Goal: Task Accomplishment & Management: Use online tool/utility

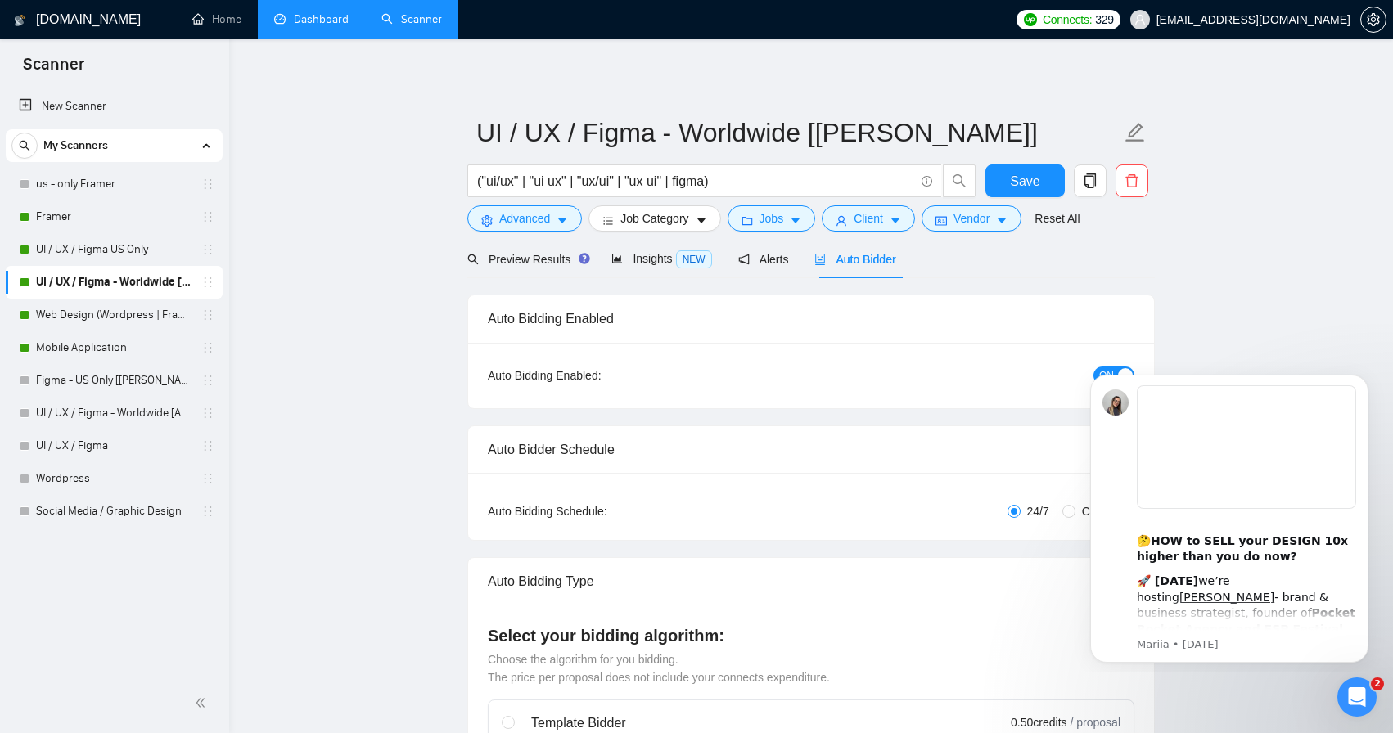
click at [309, 25] on link "Dashboard" at bounding box center [311, 19] width 74 height 14
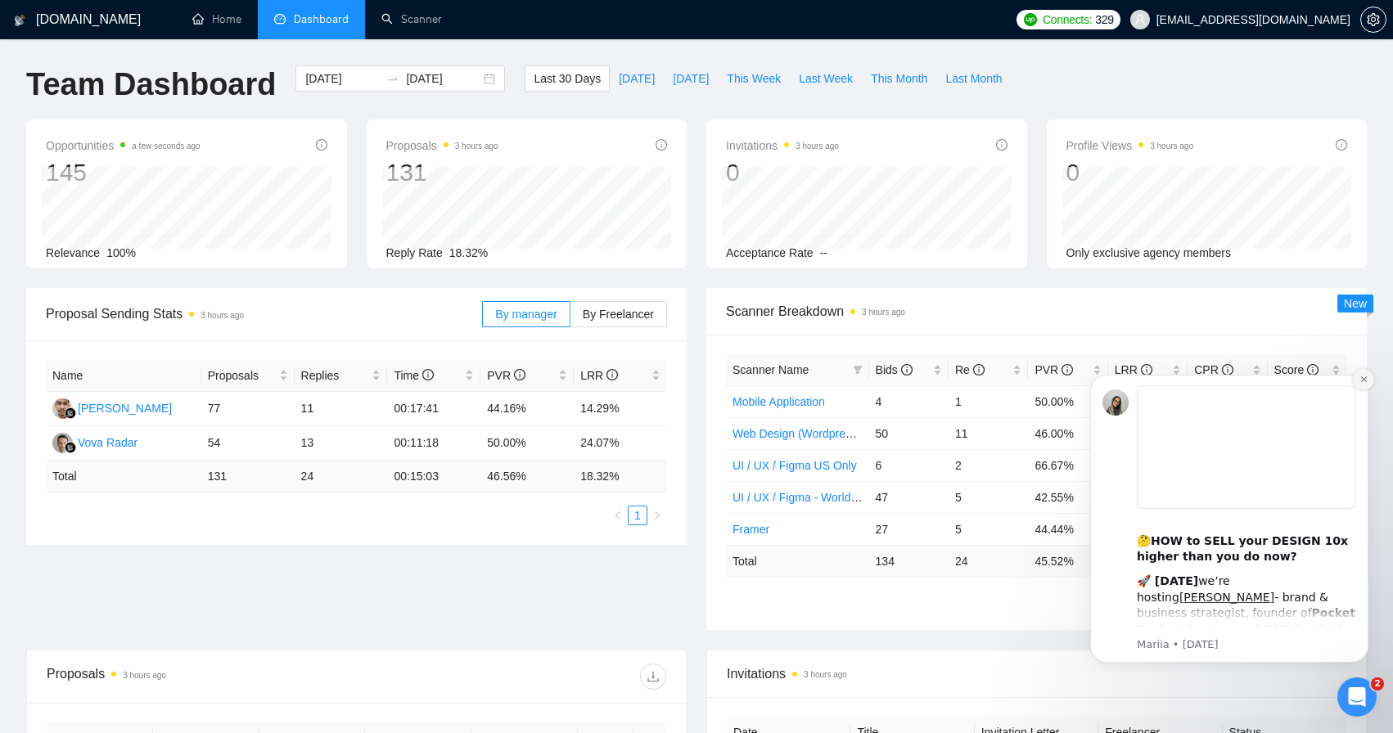
click at [1361, 383] on icon "Dismiss notification" at bounding box center [1363, 379] width 9 height 9
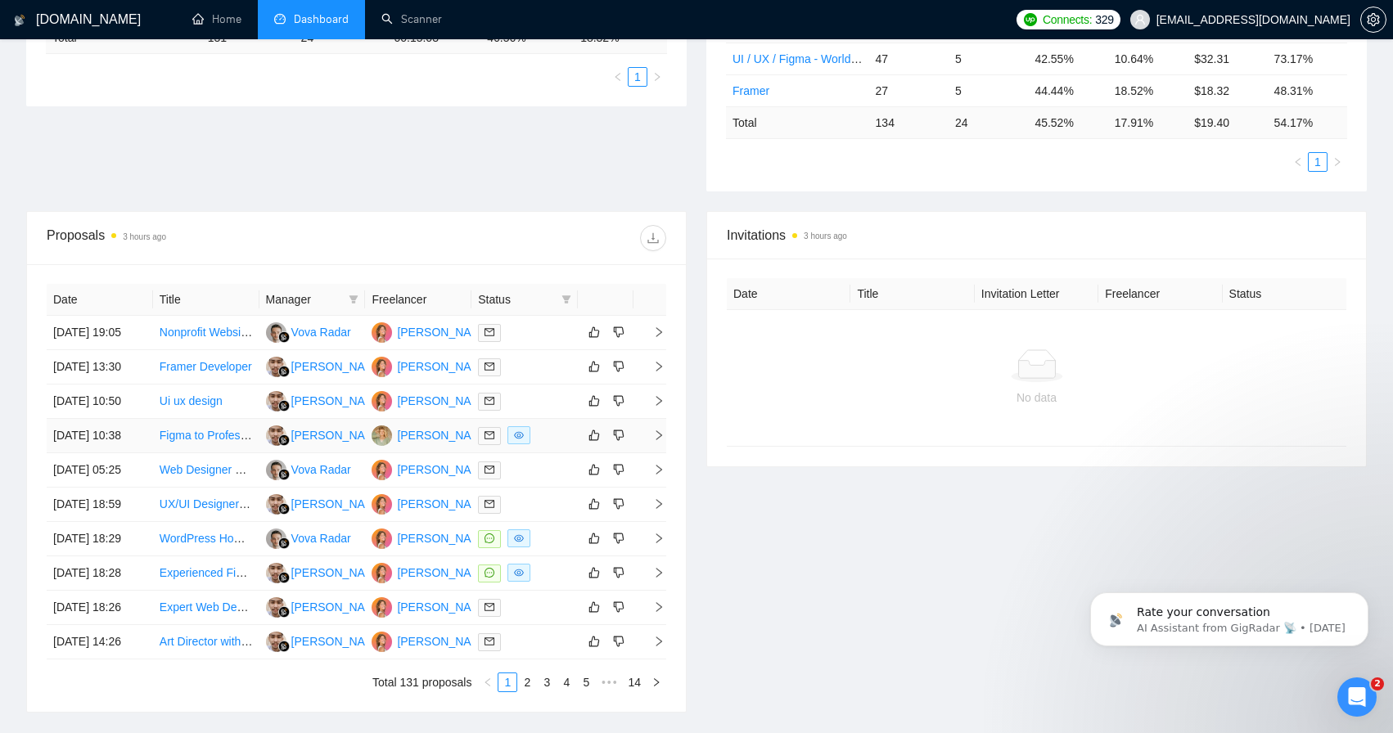
scroll to position [465, 0]
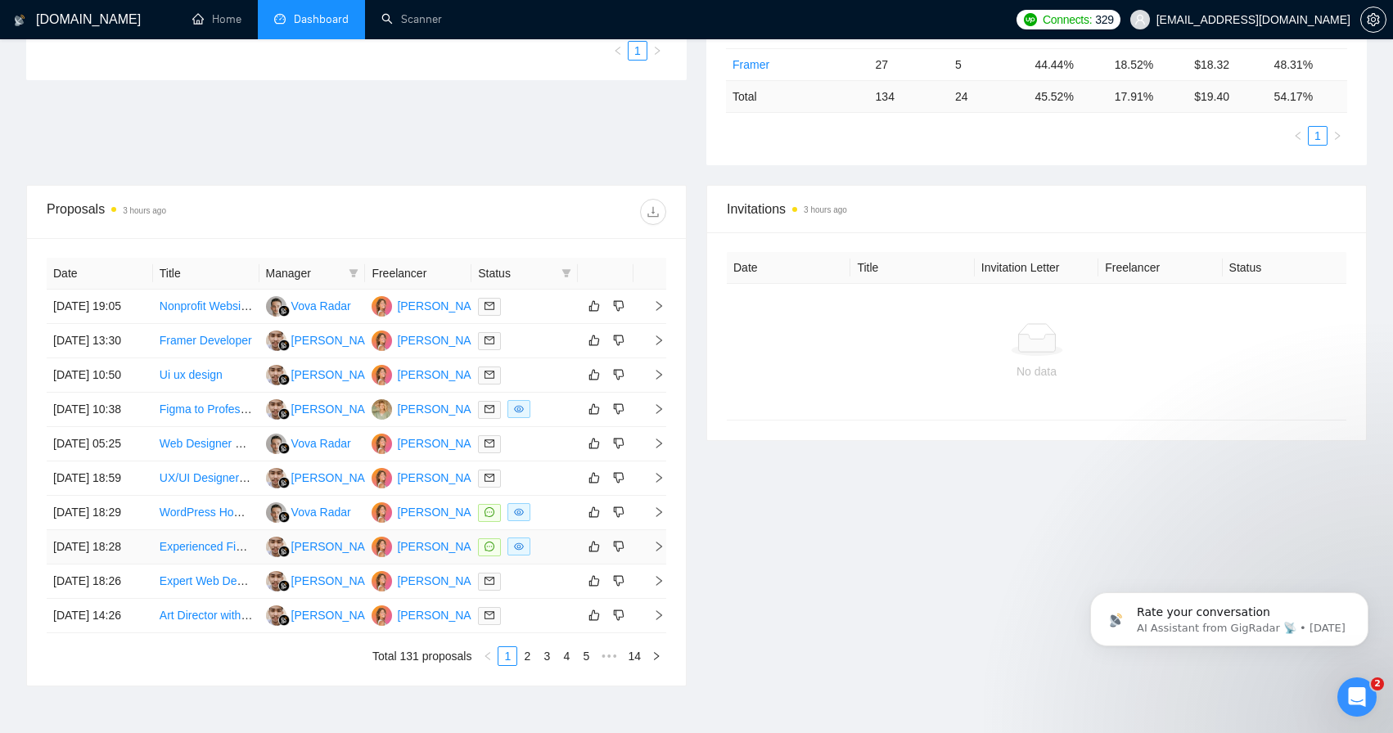
click at [209, 553] on link "Experienced Figma Designer for Property Evaluation Report" at bounding box center [312, 546] width 305 height 13
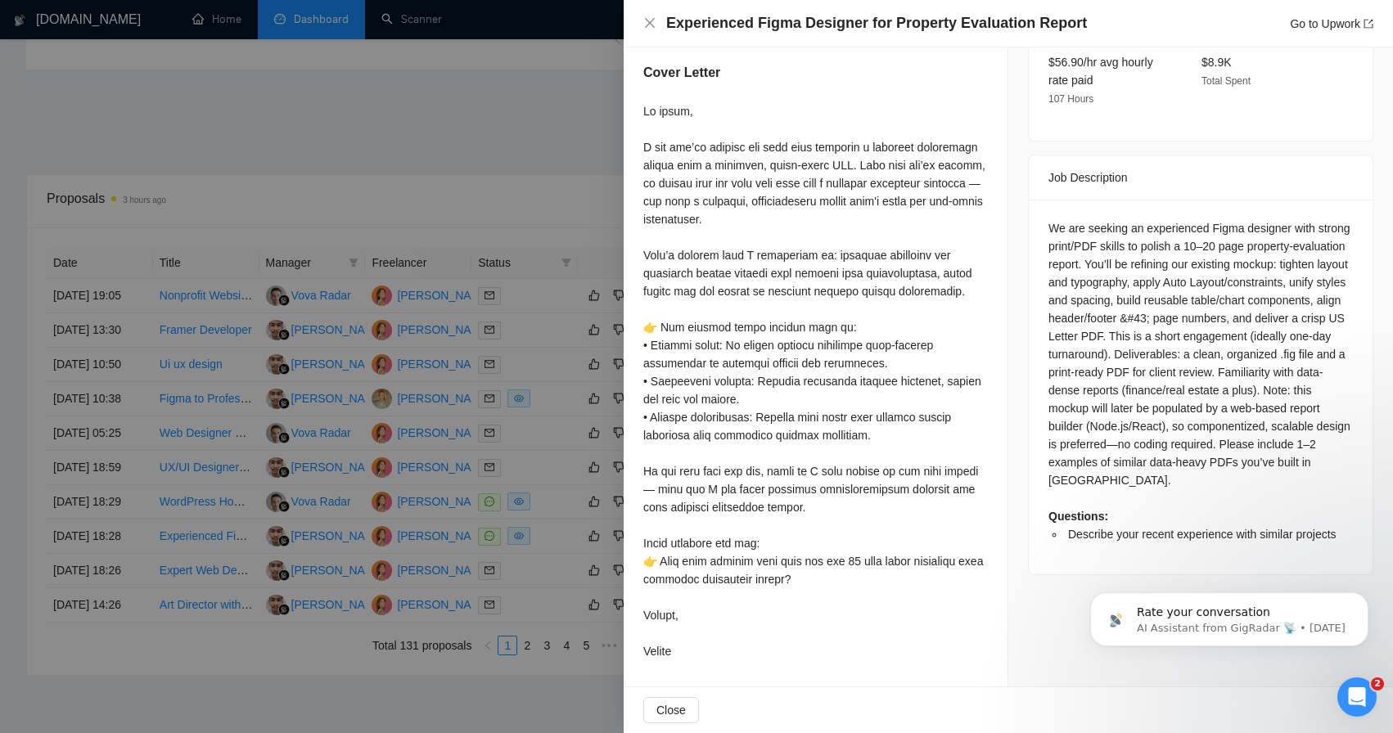
scroll to position [550, 0]
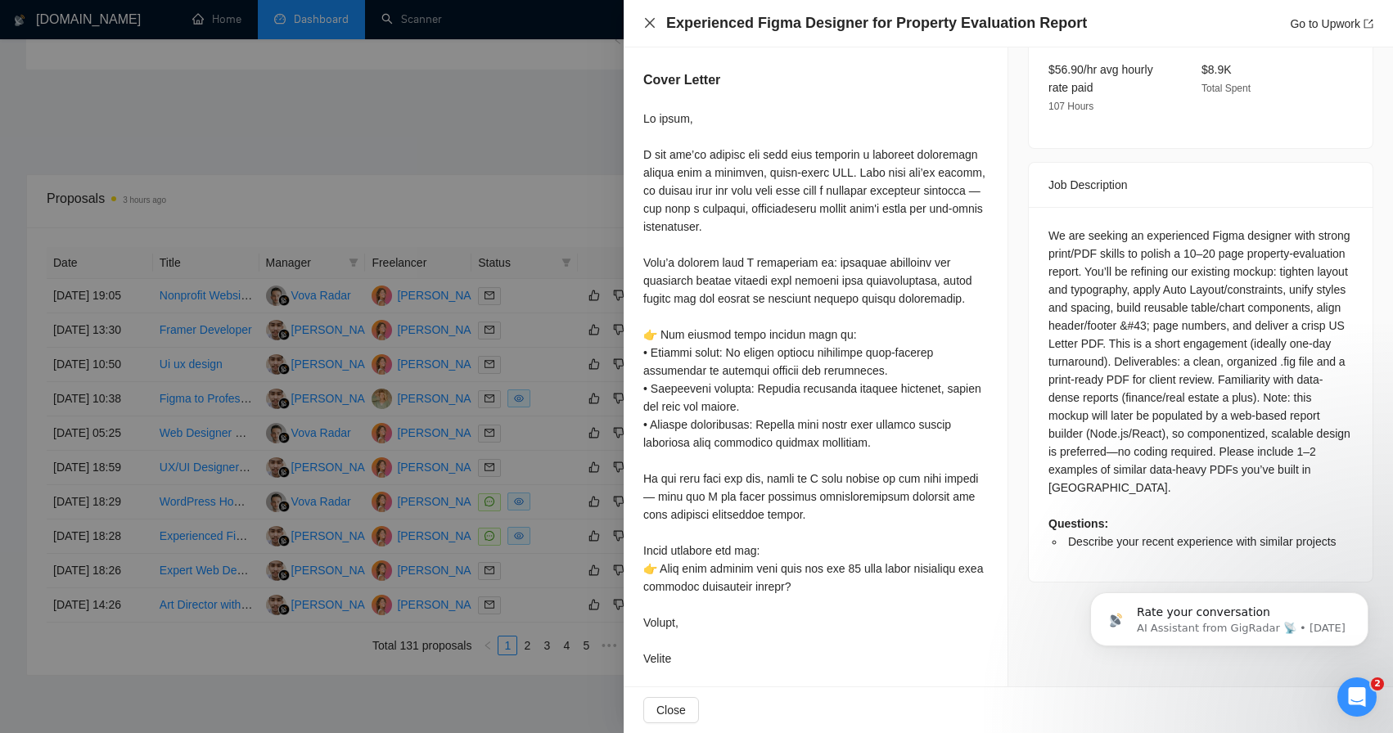
click at [651, 27] on icon "close" at bounding box center [649, 22] width 13 height 13
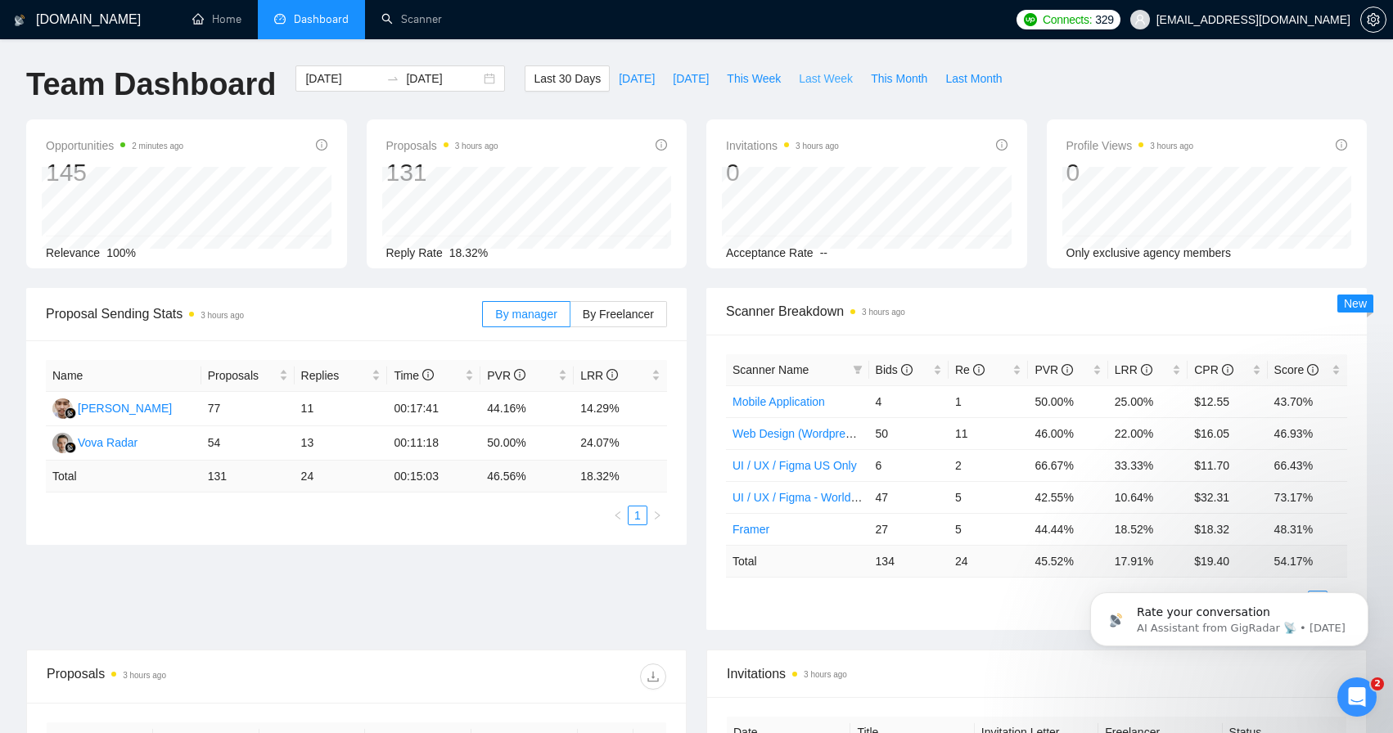
scroll to position [0, 0]
click at [425, 12] on link "Scanner" at bounding box center [411, 19] width 61 height 14
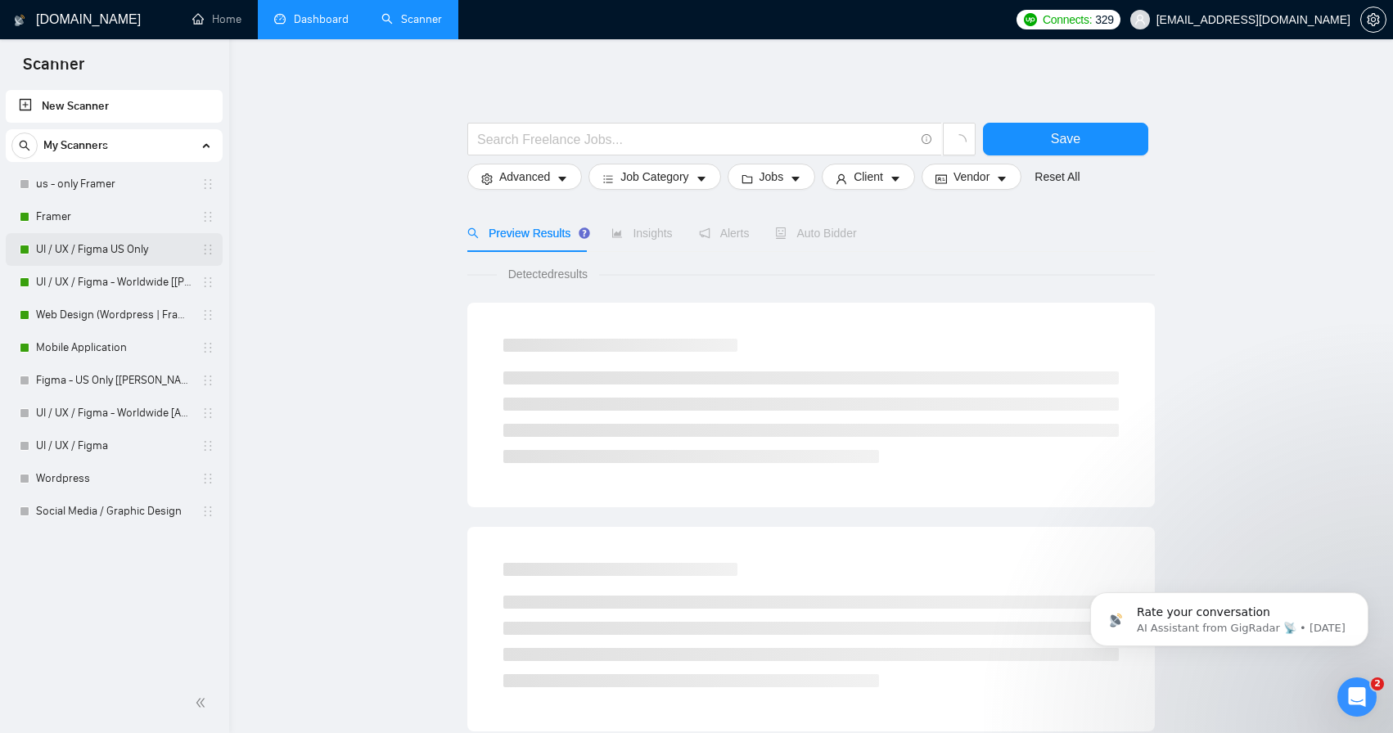
click at [140, 255] on link "UI / UX / Figma US Only" at bounding box center [113, 249] width 155 height 33
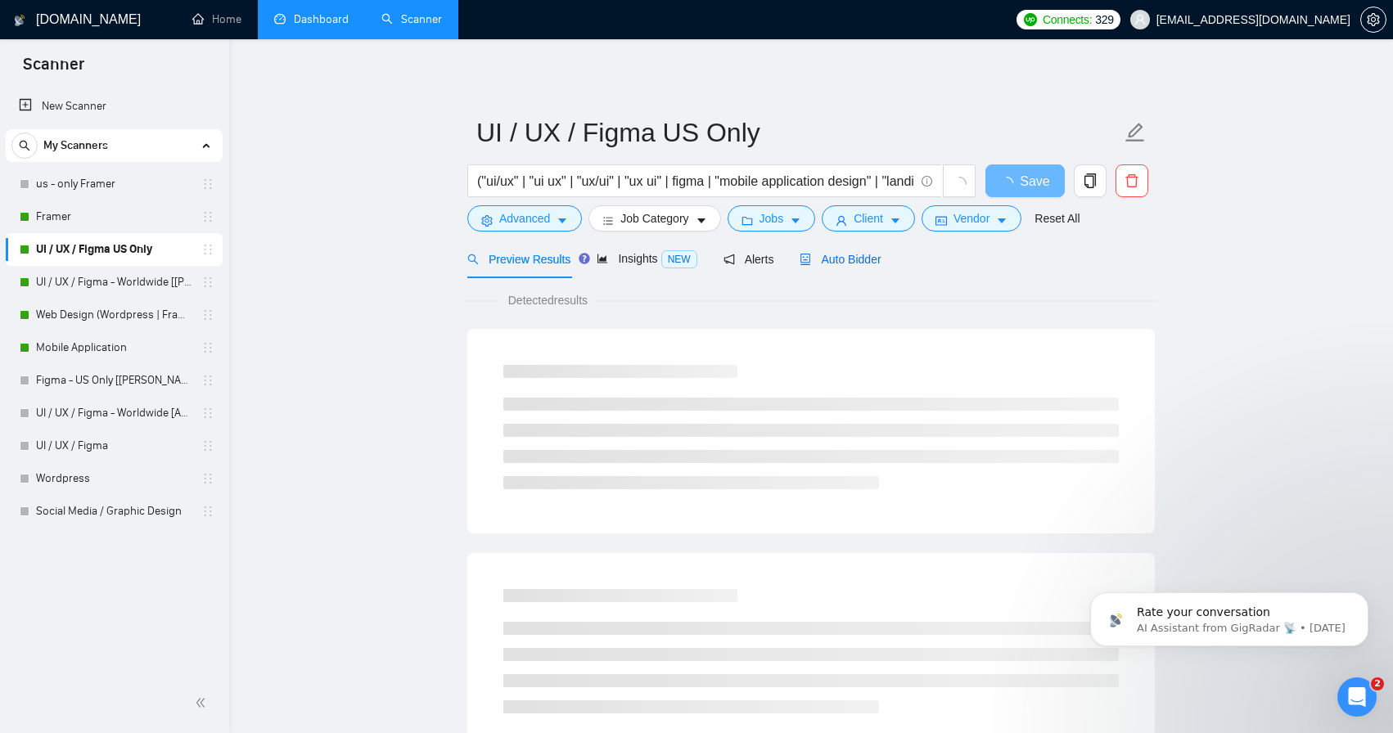
click at [872, 260] on span "Auto Bidder" at bounding box center [840, 259] width 81 height 13
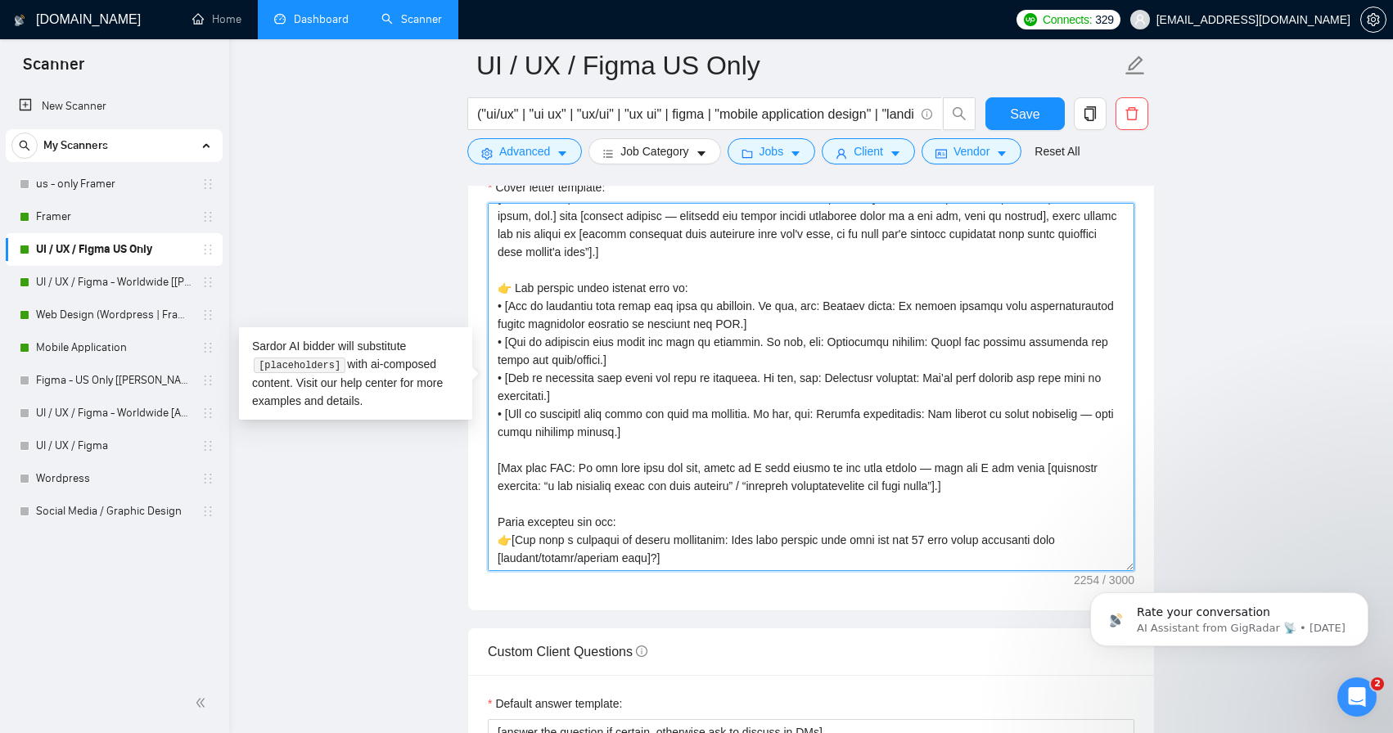
scroll to position [197, 0]
drag, startPoint x: 576, startPoint y: 552, endPoint x: 468, endPoint y: 200, distance: 368.1
click at [468, 200] on div "Cover letter template:" at bounding box center [811, 385] width 686 height 452
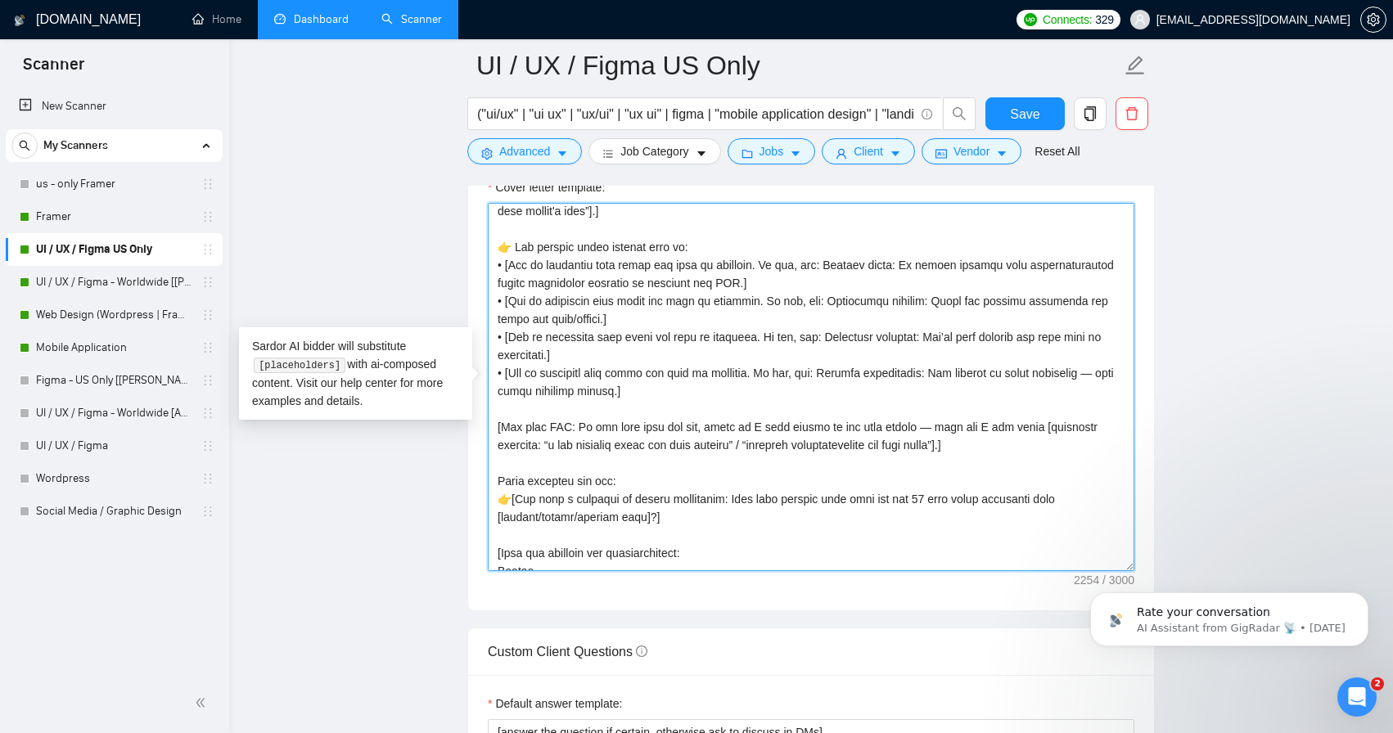
scroll to position [306, 0]
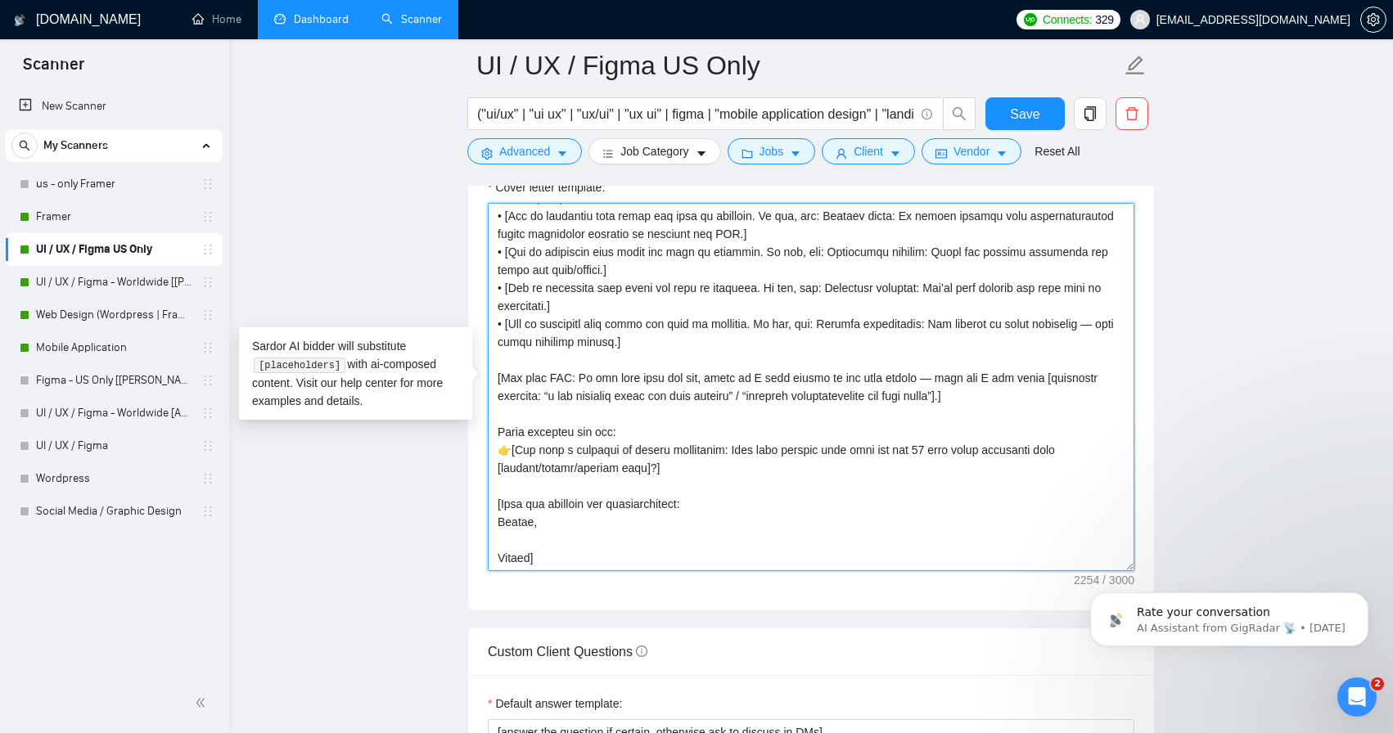
drag, startPoint x: 499, startPoint y: 214, endPoint x: 698, endPoint y: 628, distance: 459.4
click at [698, 628] on form "Auto Bidding Enabled Auto Bidding Enabled: ON Auto Bidder Schedule Auto Bidding…" at bounding box center [810, 510] width 687 height 4170
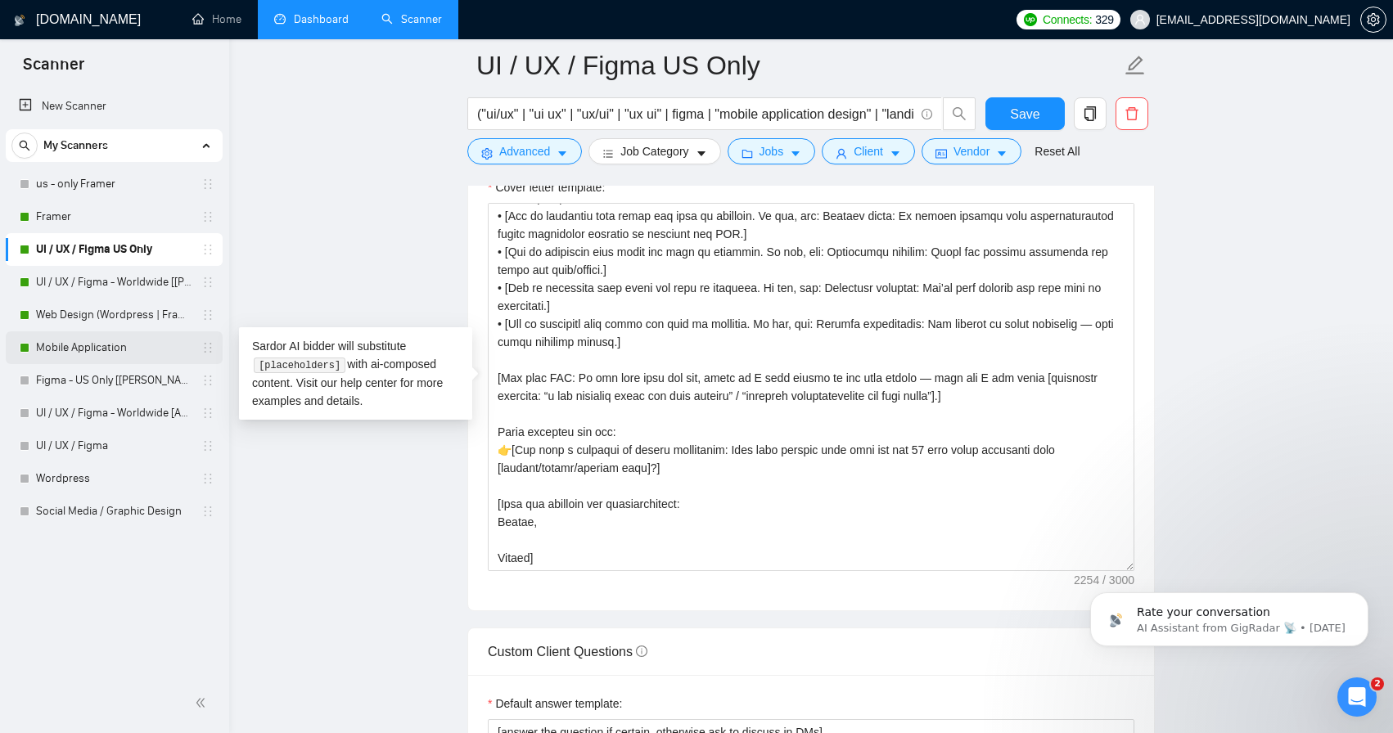
click at [143, 351] on link "Mobile Application" at bounding box center [113, 347] width 155 height 33
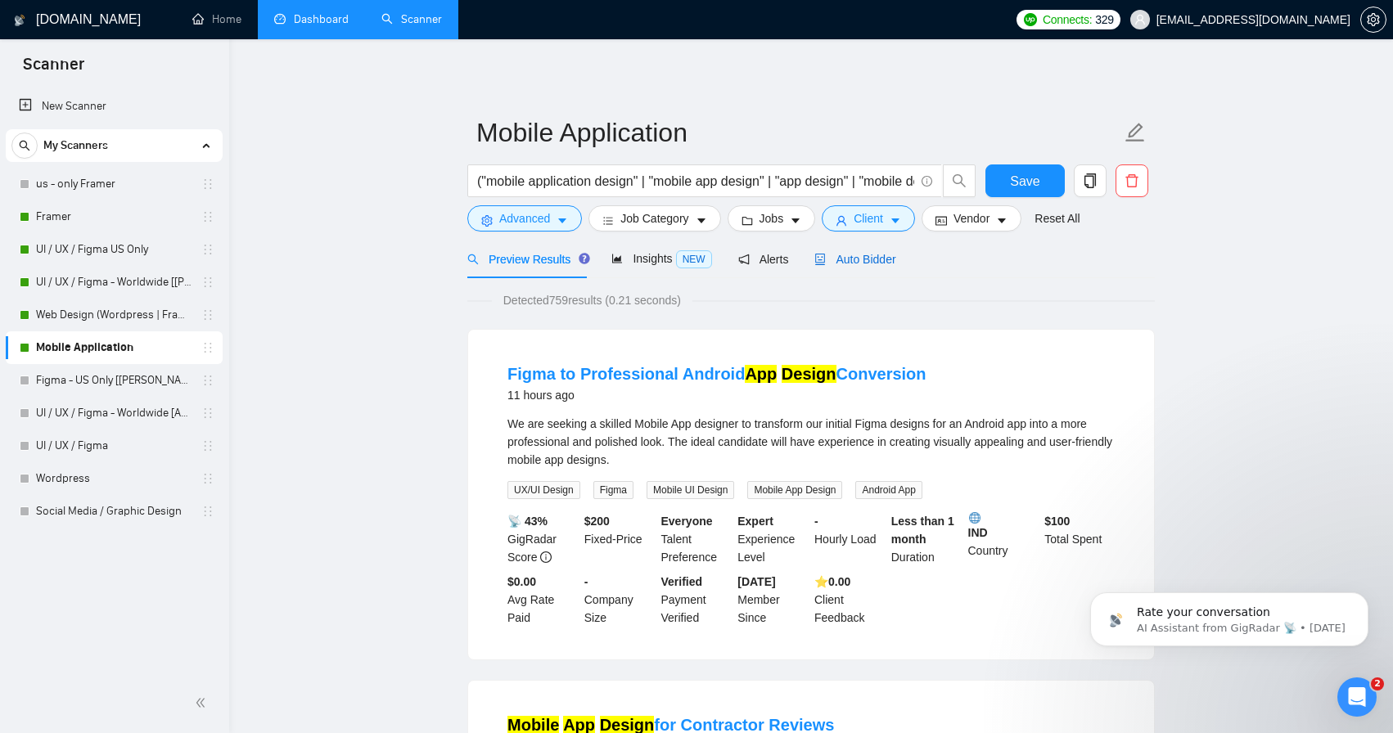
click at [863, 257] on span "Auto Bidder" at bounding box center [854, 259] width 81 height 13
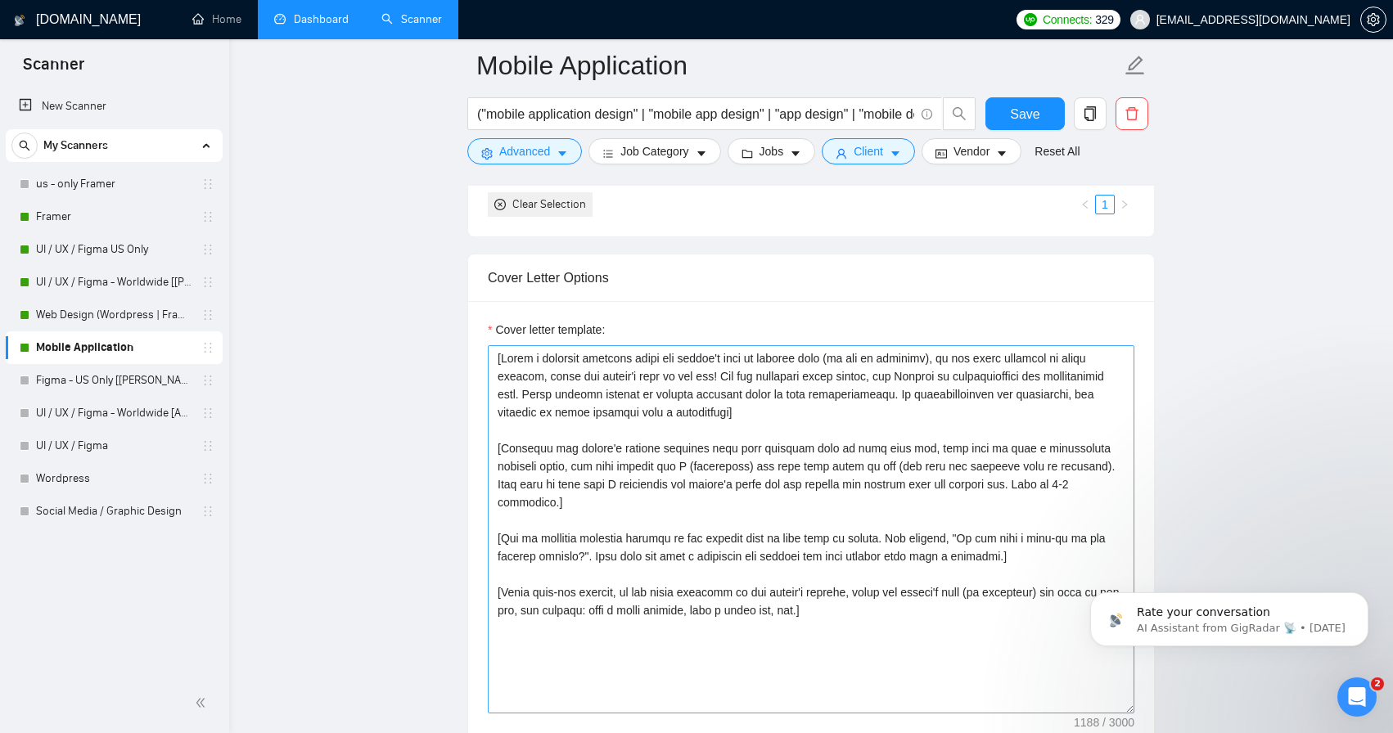
scroll to position [1766, 0]
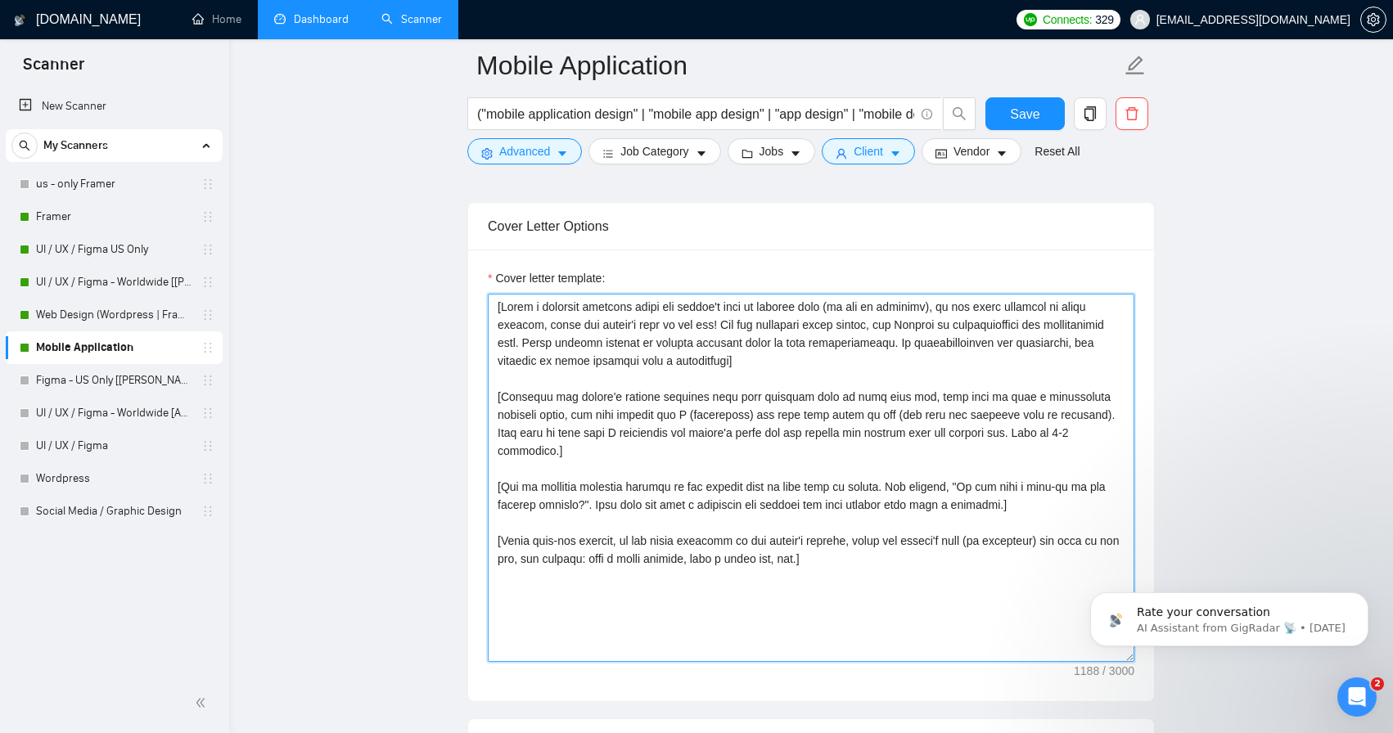
click at [871, 547] on textarea "Cover letter template:" at bounding box center [811, 478] width 647 height 368
paste textarea "[Lorem ips dolorsit am c adip, elitseddo, eiu temporincidi utla. Etdo ma aliqua…"
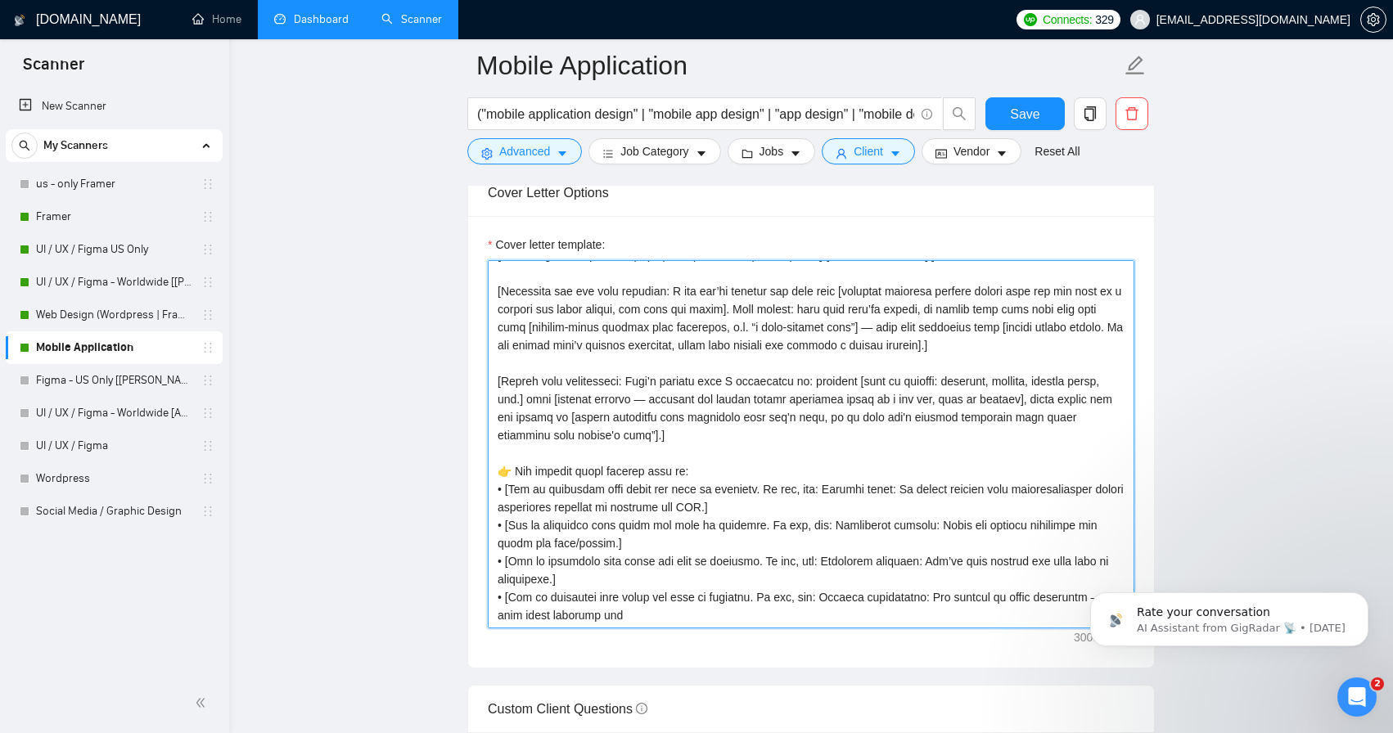
scroll to position [1786, 0]
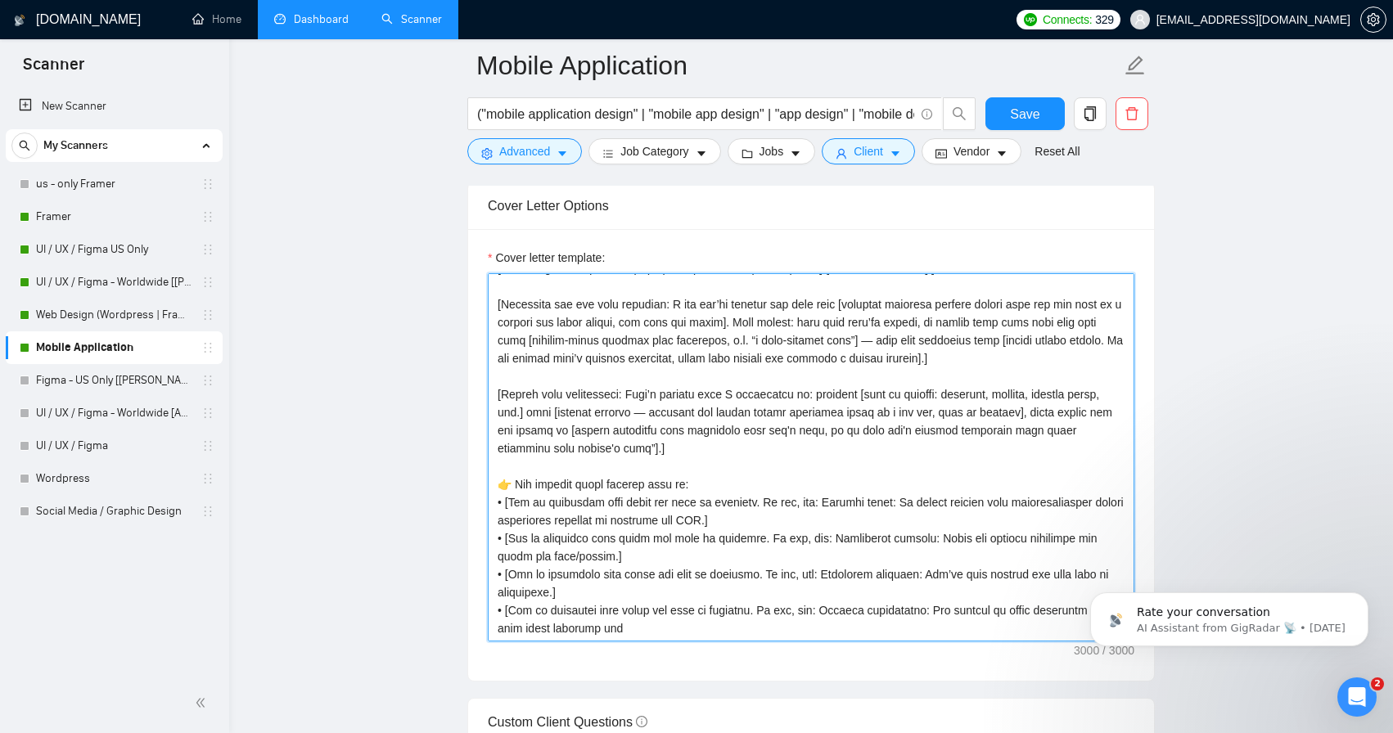
click at [683, 368] on textarea "Cover letter template:" at bounding box center [811, 457] width 647 height 368
drag, startPoint x: 642, startPoint y: 632, endPoint x: 494, endPoint y: 292, distance: 370.2
click at [494, 292] on textarea "Cover letter template:" at bounding box center [811, 457] width 647 height 368
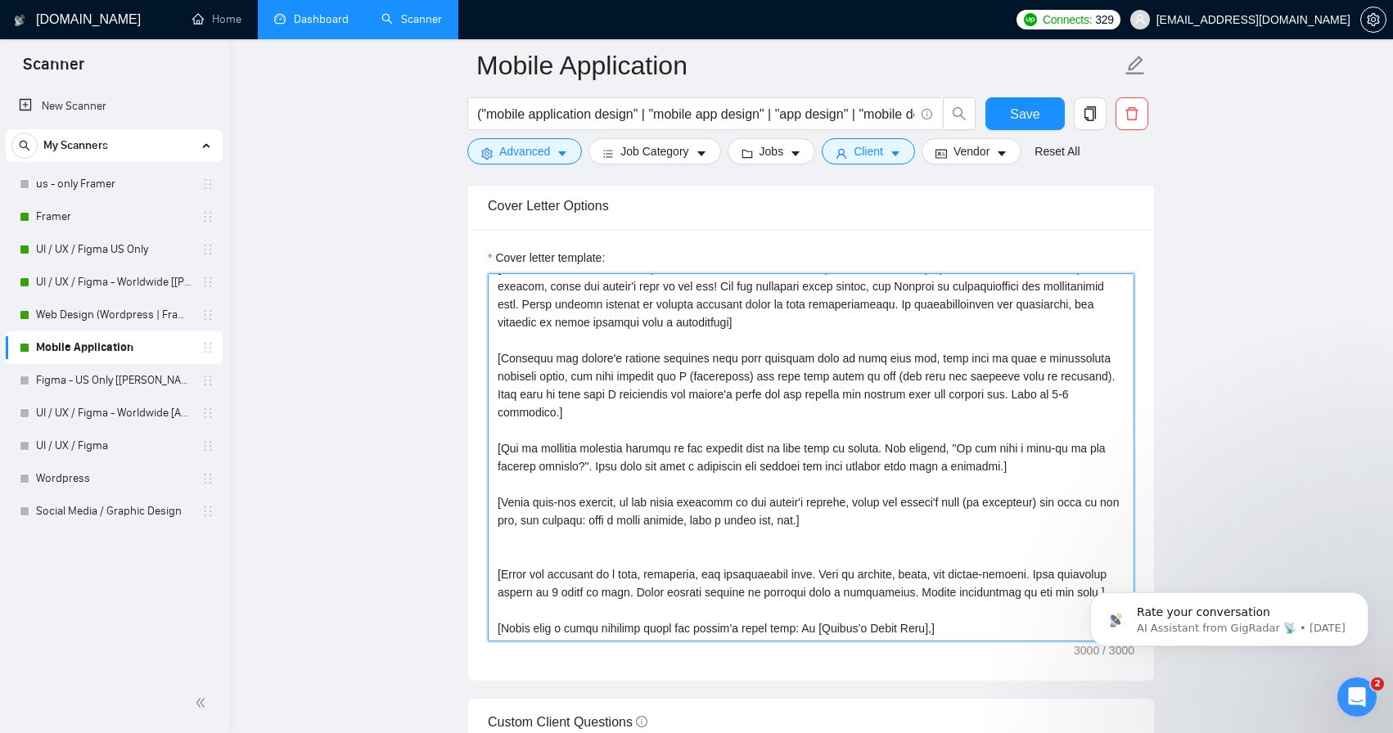
scroll to position [48, 0]
drag, startPoint x: 942, startPoint y: 597, endPoint x: 489, endPoint y: 504, distance: 462.9
click at [489, 504] on textarea "Cover letter template:" at bounding box center [811, 457] width 647 height 368
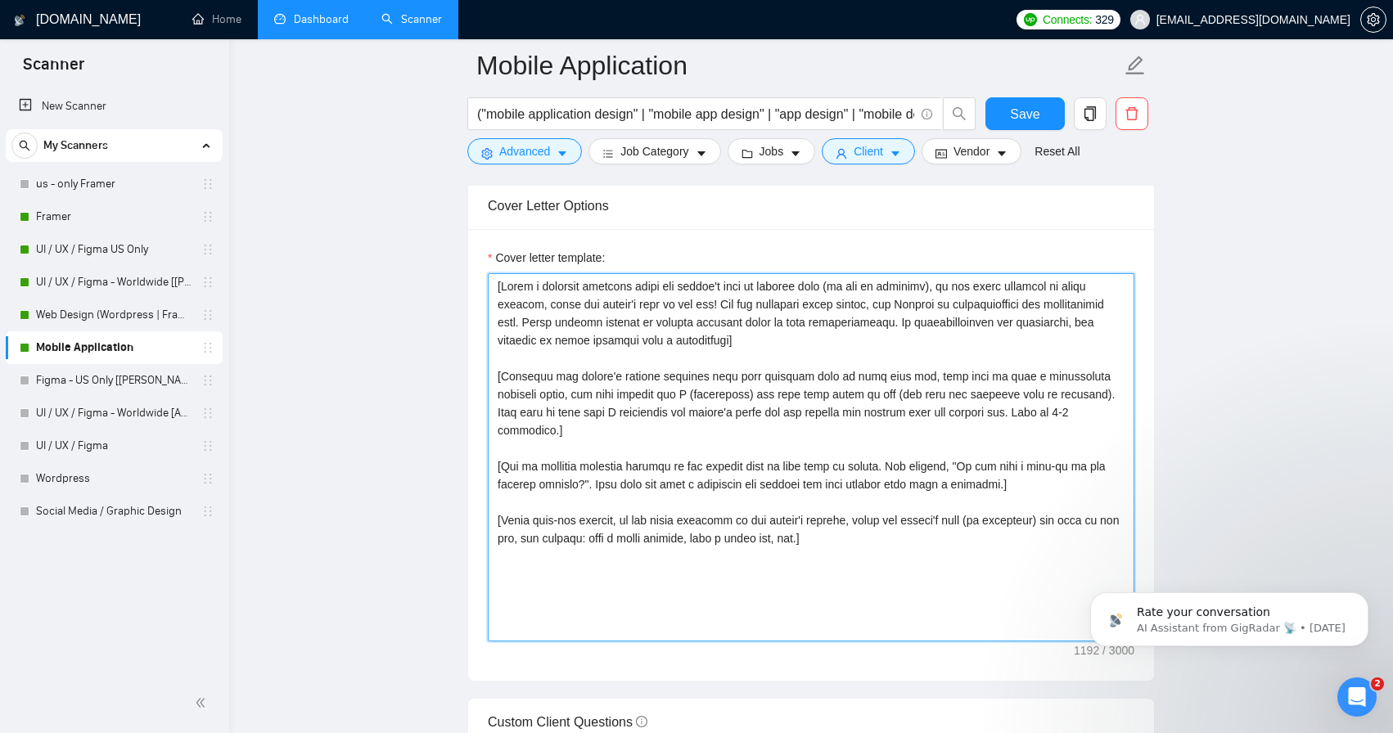
scroll to position [0, 0]
paste textarea "lor ipsumdol si a cons, adipiscin, eli seddoeiusmod temp. Inci ut laboree, dolo…"
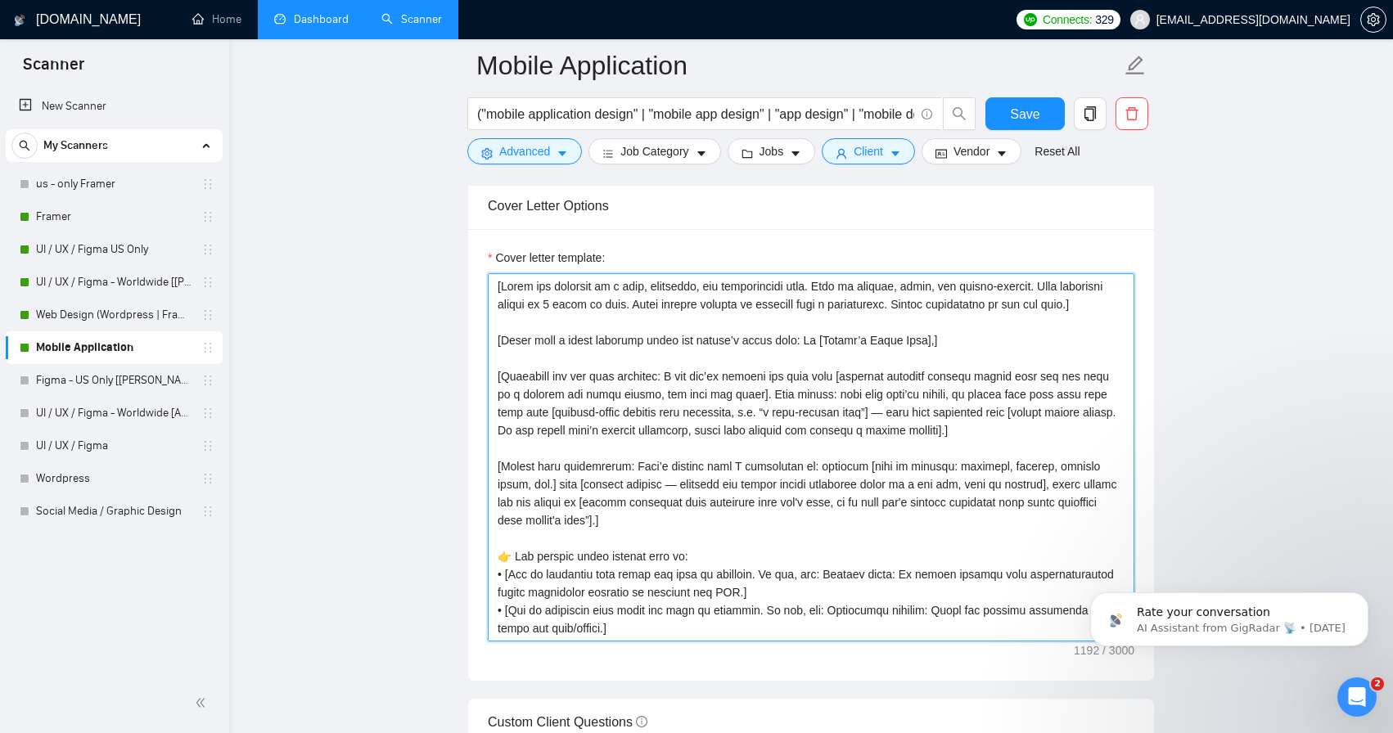
scroll to position [306, 0]
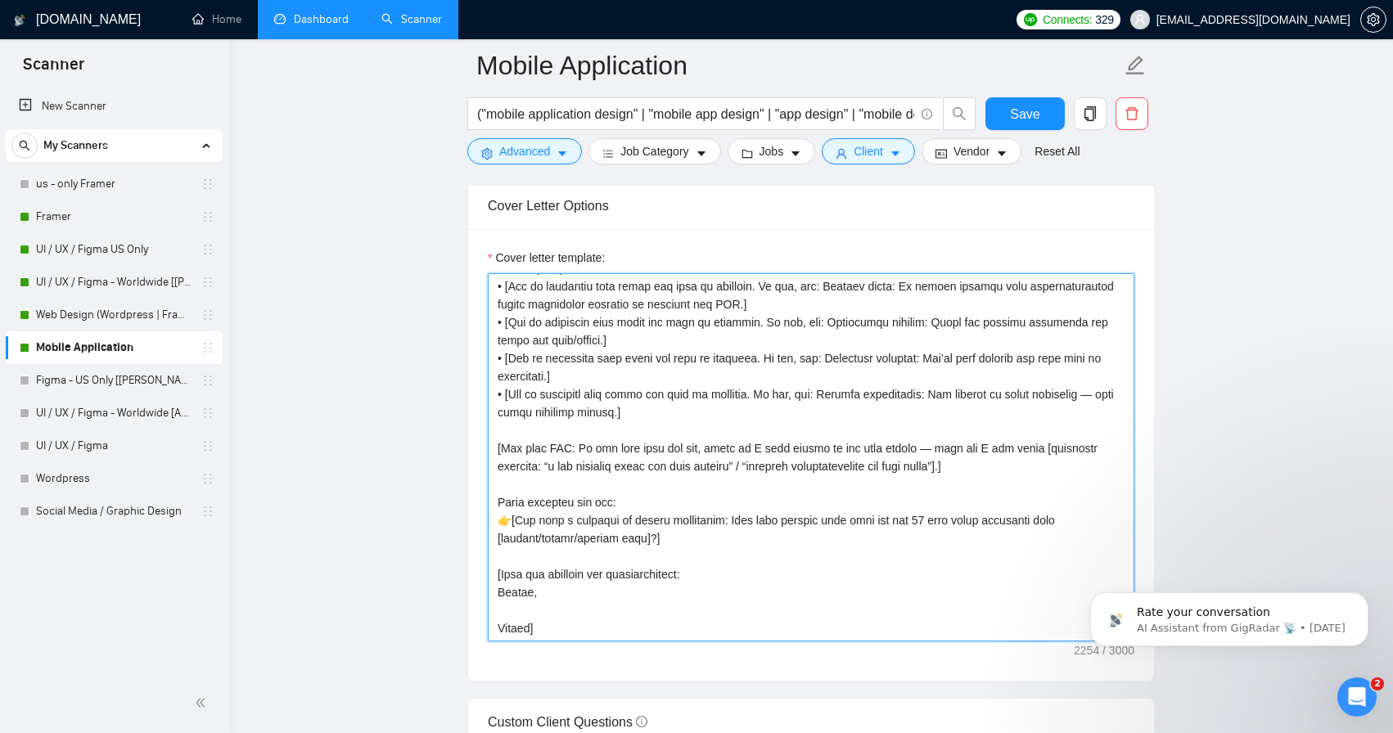
drag, startPoint x: 555, startPoint y: 619, endPoint x: 467, endPoint y: 619, distance: 87.6
click at [467, 619] on div "Cover Letter Options Cover letter template:" at bounding box center [810, 432] width 687 height 500
click at [620, 588] on textarea "Cover letter template:" at bounding box center [811, 457] width 647 height 368
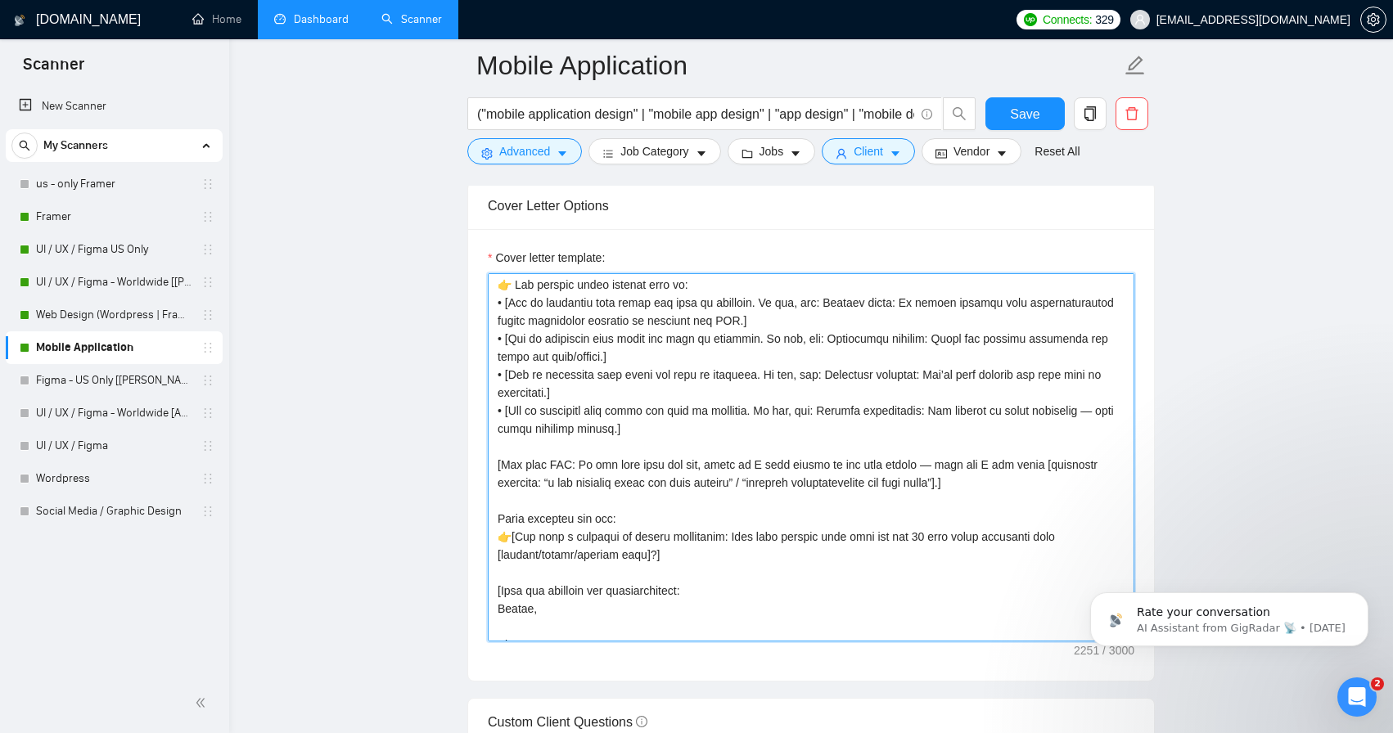
click at [525, 572] on textarea "Cover letter template:" at bounding box center [811, 457] width 647 height 368
click at [579, 574] on textarea "Cover letter template:" at bounding box center [811, 457] width 647 height 368
click at [627, 572] on textarea "Cover letter template:" at bounding box center [811, 457] width 647 height 368
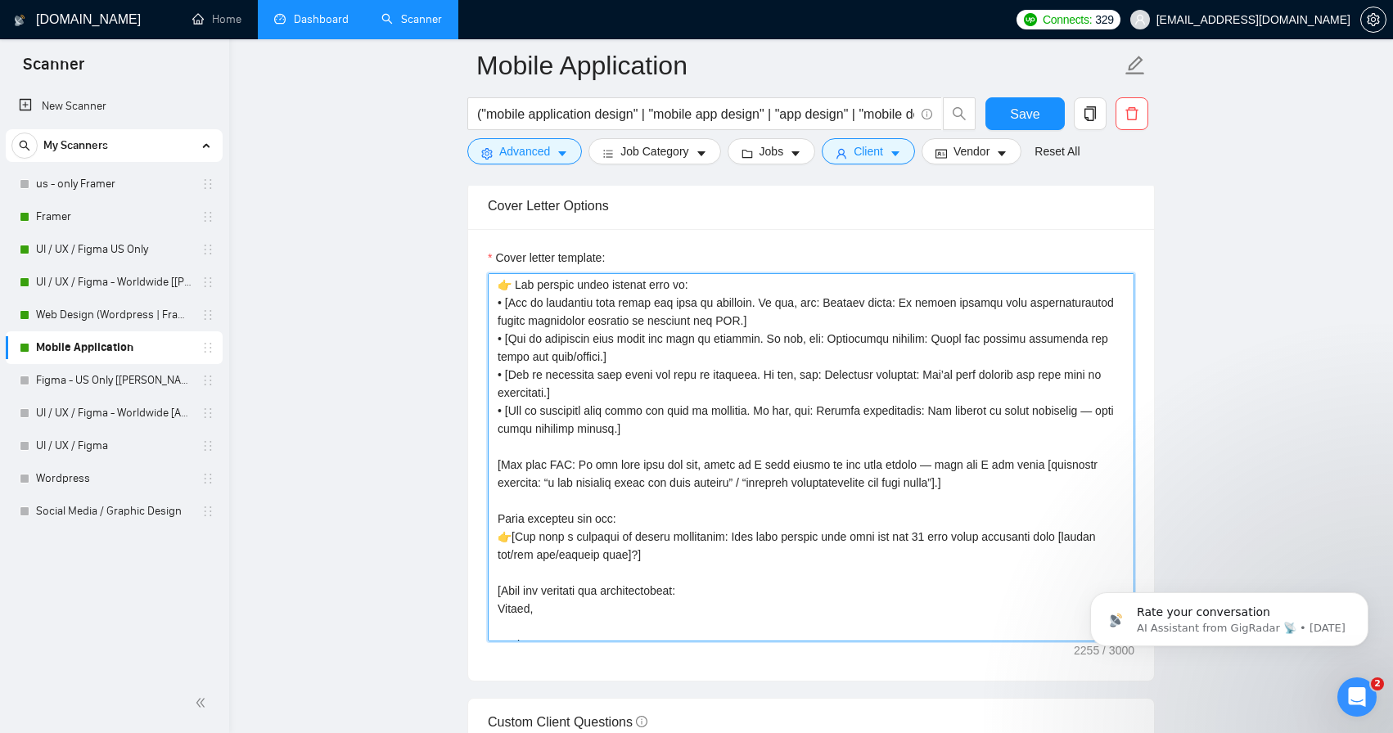
click at [627, 572] on textarea "Cover letter template:" at bounding box center [811, 457] width 647 height 368
drag, startPoint x: 627, startPoint y: 572, endPoint x: 669, endPoint y: 515, distance: 71.4
click at [669, 515] on textarea "Cover letter template:" at bounding box center [811, 457] width 647 height 368
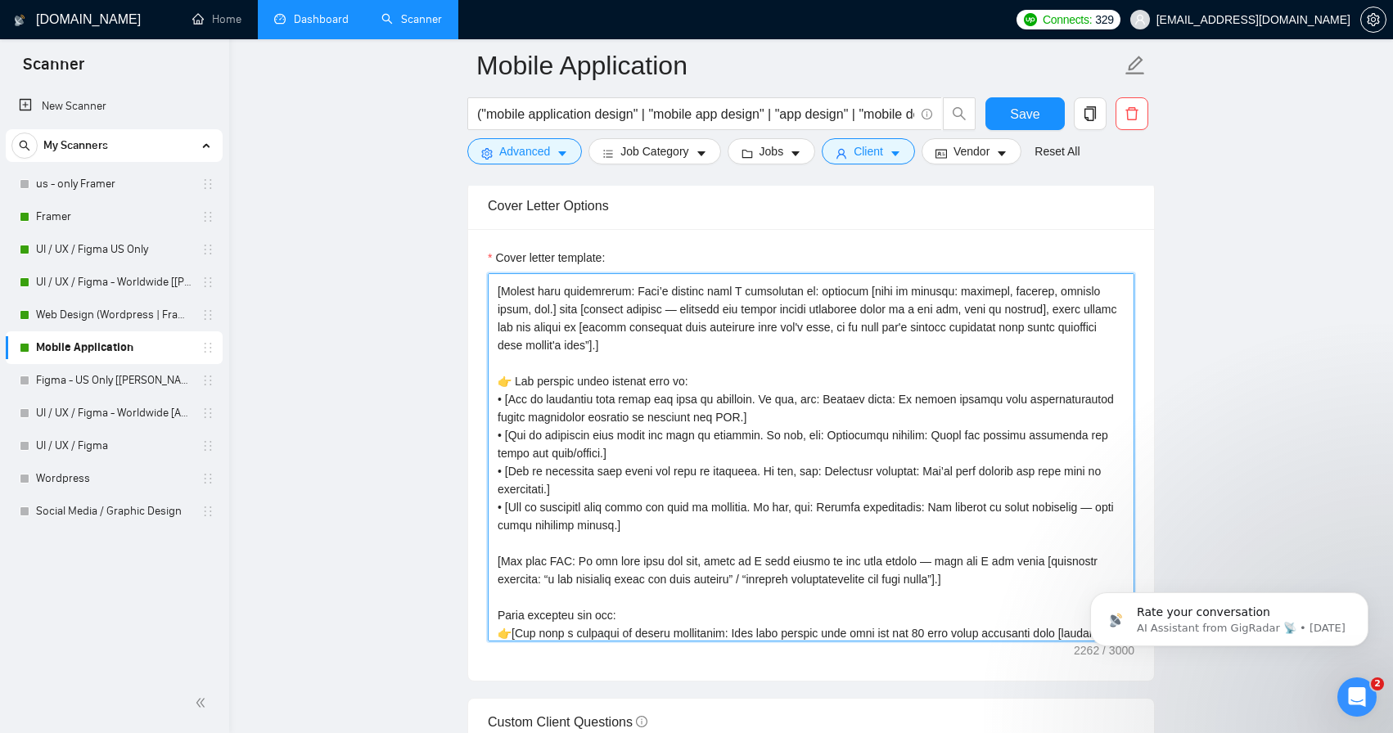
scroll to position [173, 0]
click at [1085, 490] on textarea "Cover letter template:" at bounding box center [811, 457] width 647 height 368
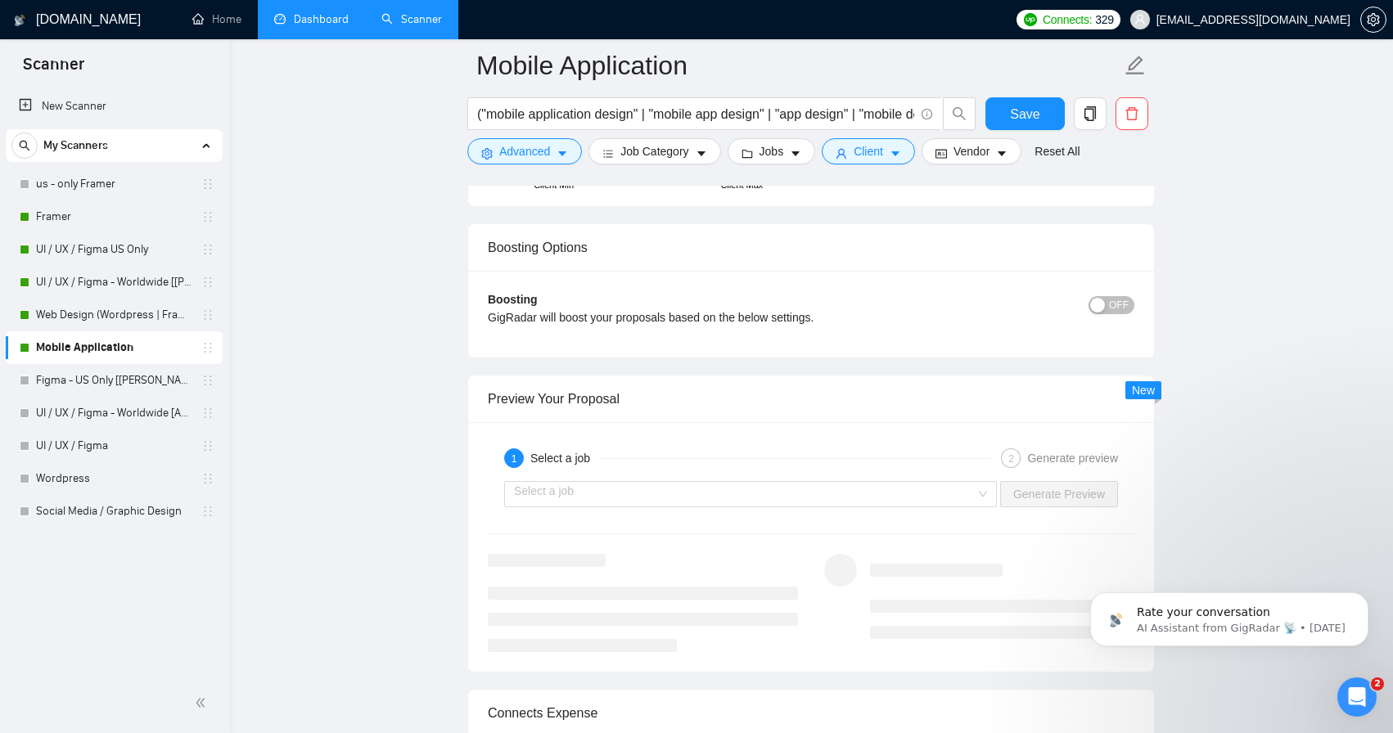
scroll to position [3061, 0]
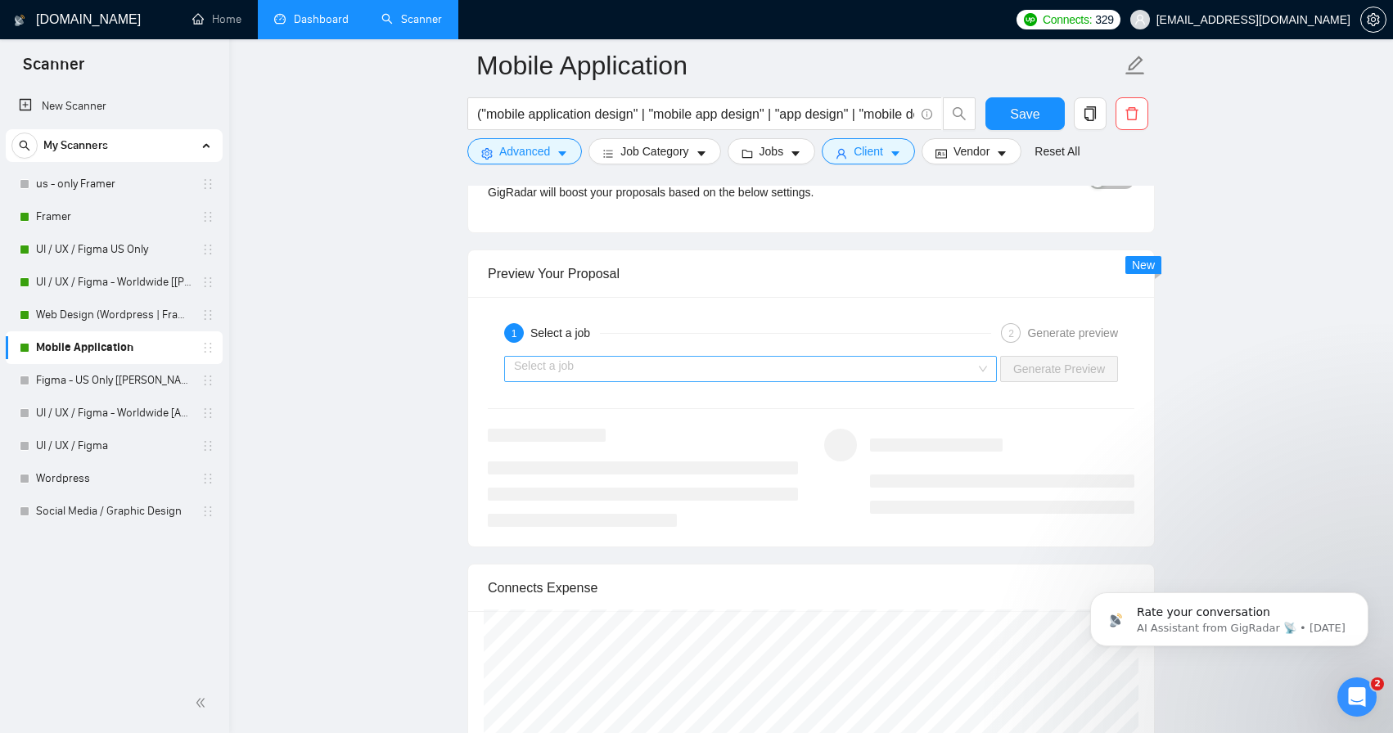
click at [980, 371] on div "Select a job" at bounding box center [750, 369] width 493 height 26
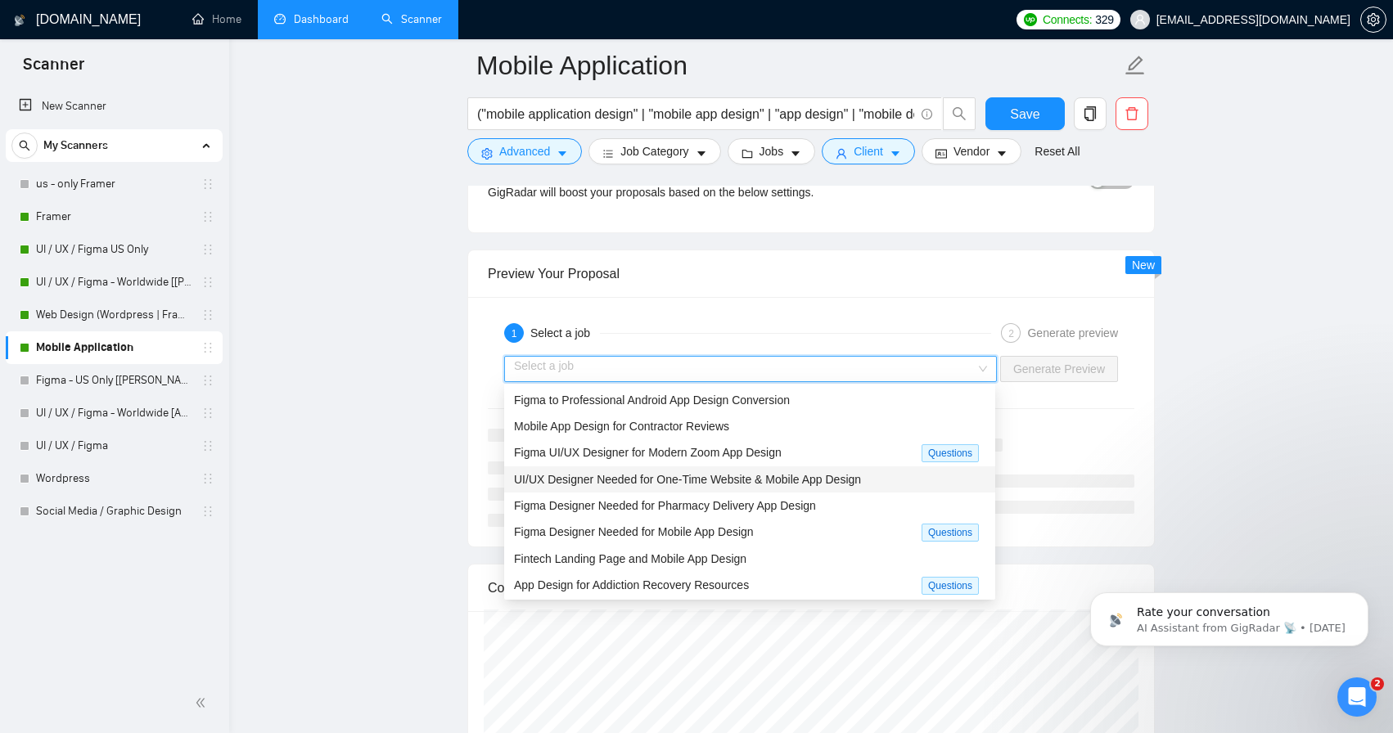
click at [738, 481] on span "UI/UX Designer Needed for One-Time Website & Mobile App Design" at bounding box center [687, 479] width 347 height 13
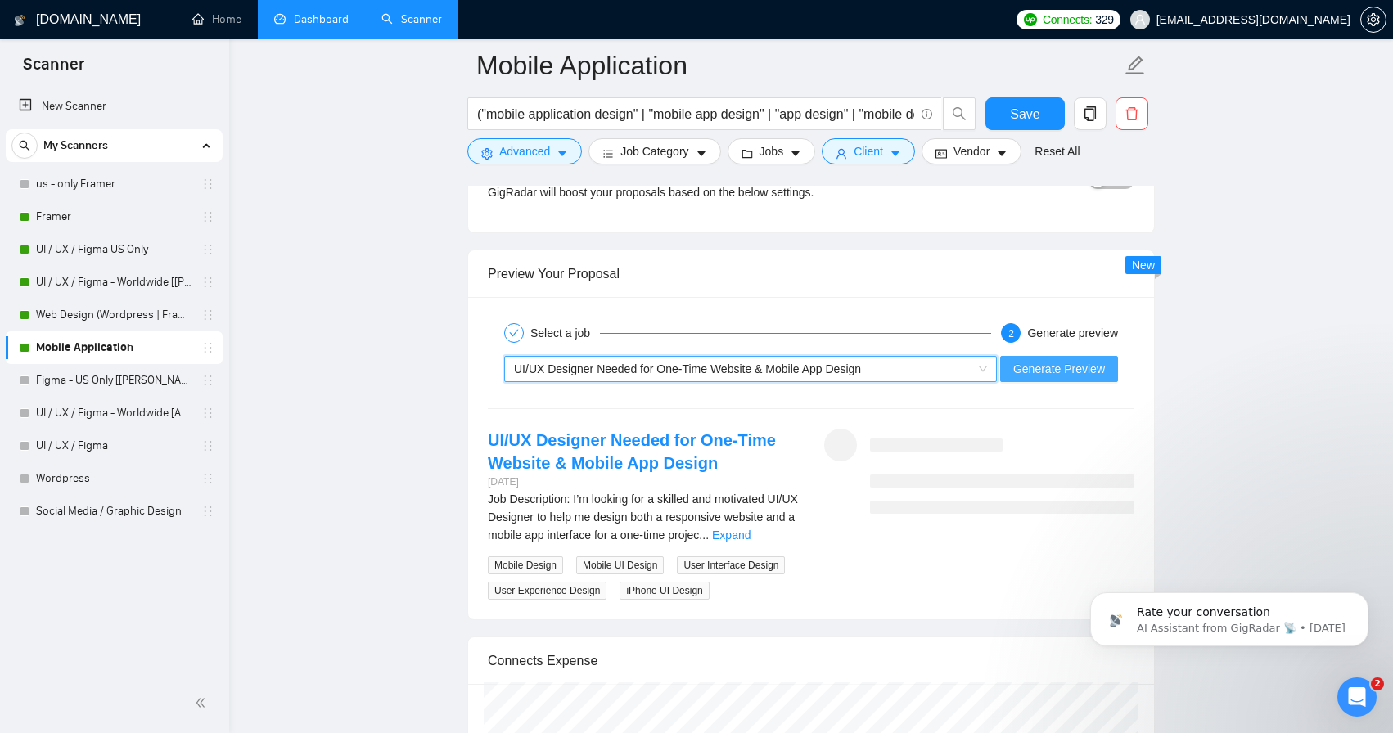
click at [1043, 367] on span "Generate Preview" at bounding box center [1059, 369] width 92 height 18
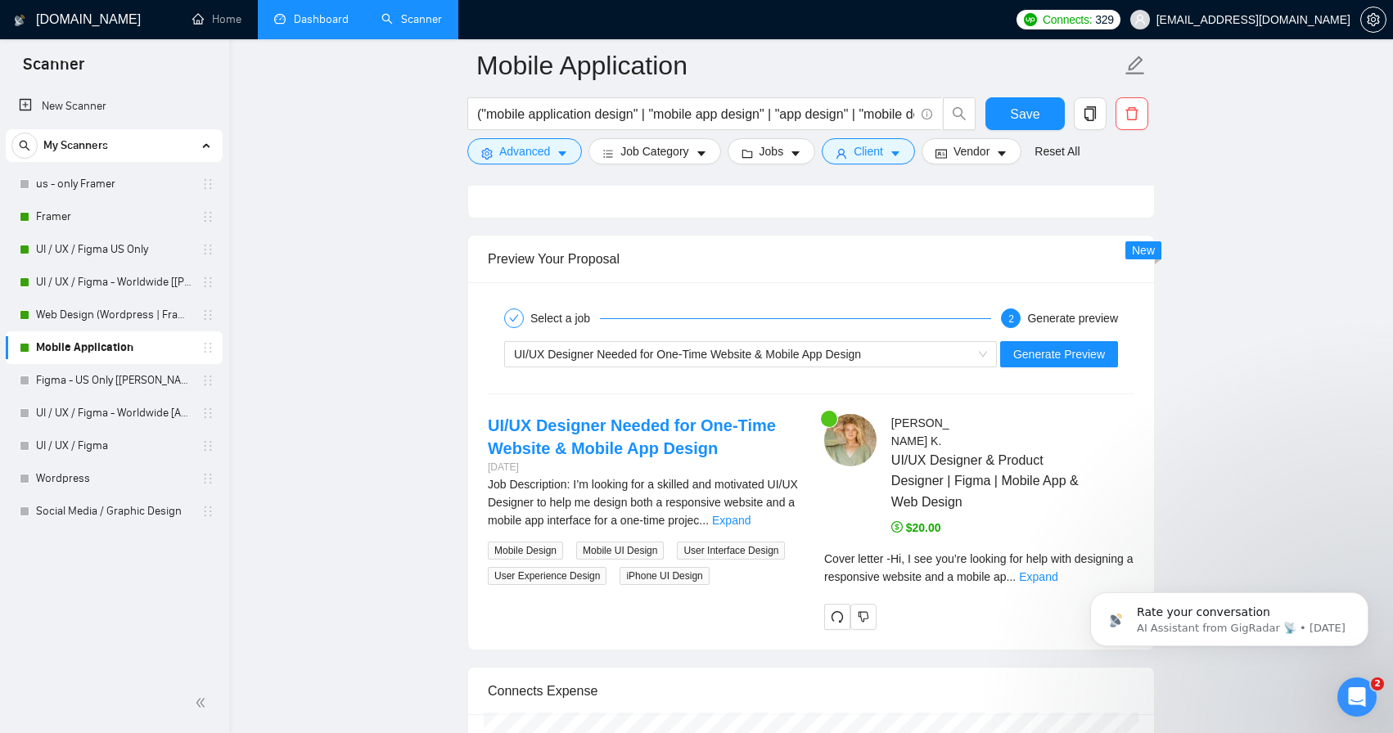
scroll to position [3123, 0]
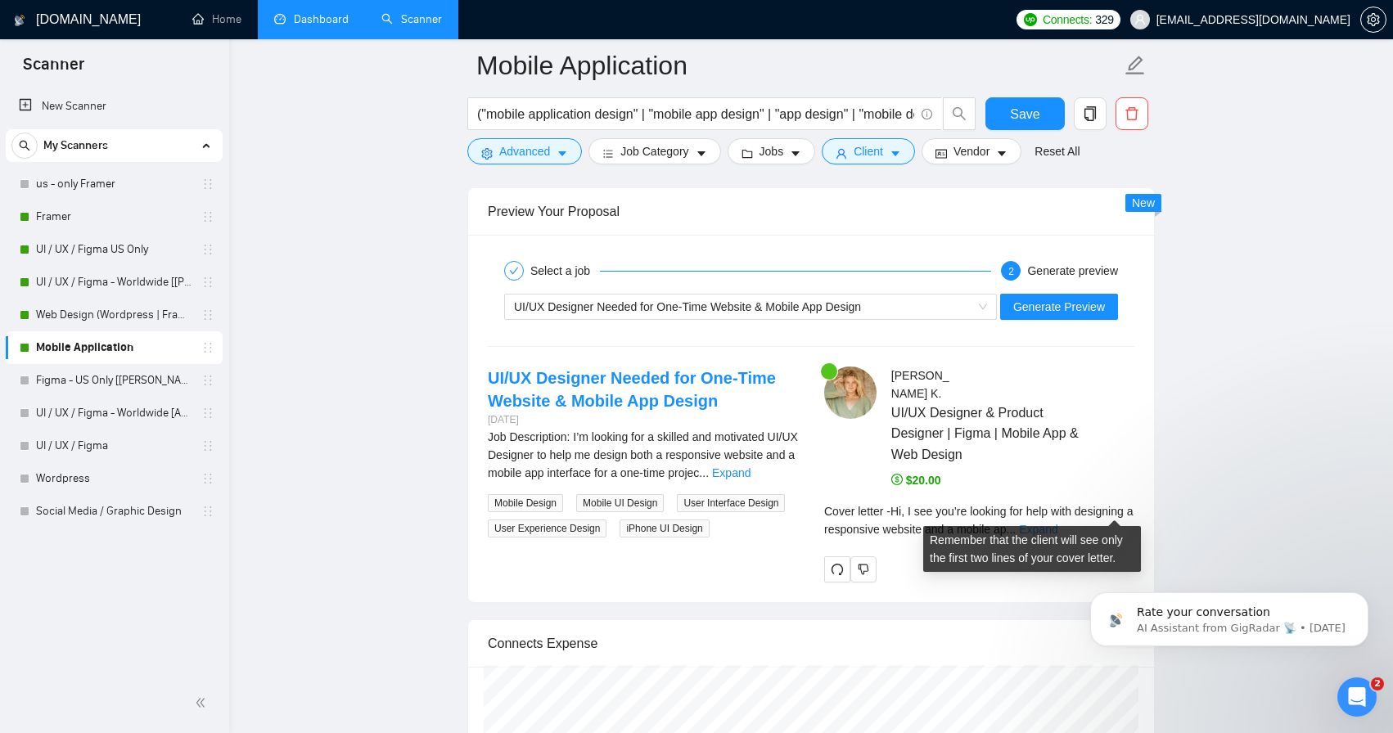
click at [1057, 523] on link "Expand" at bounding box center [1038, 529] width 38 height 13
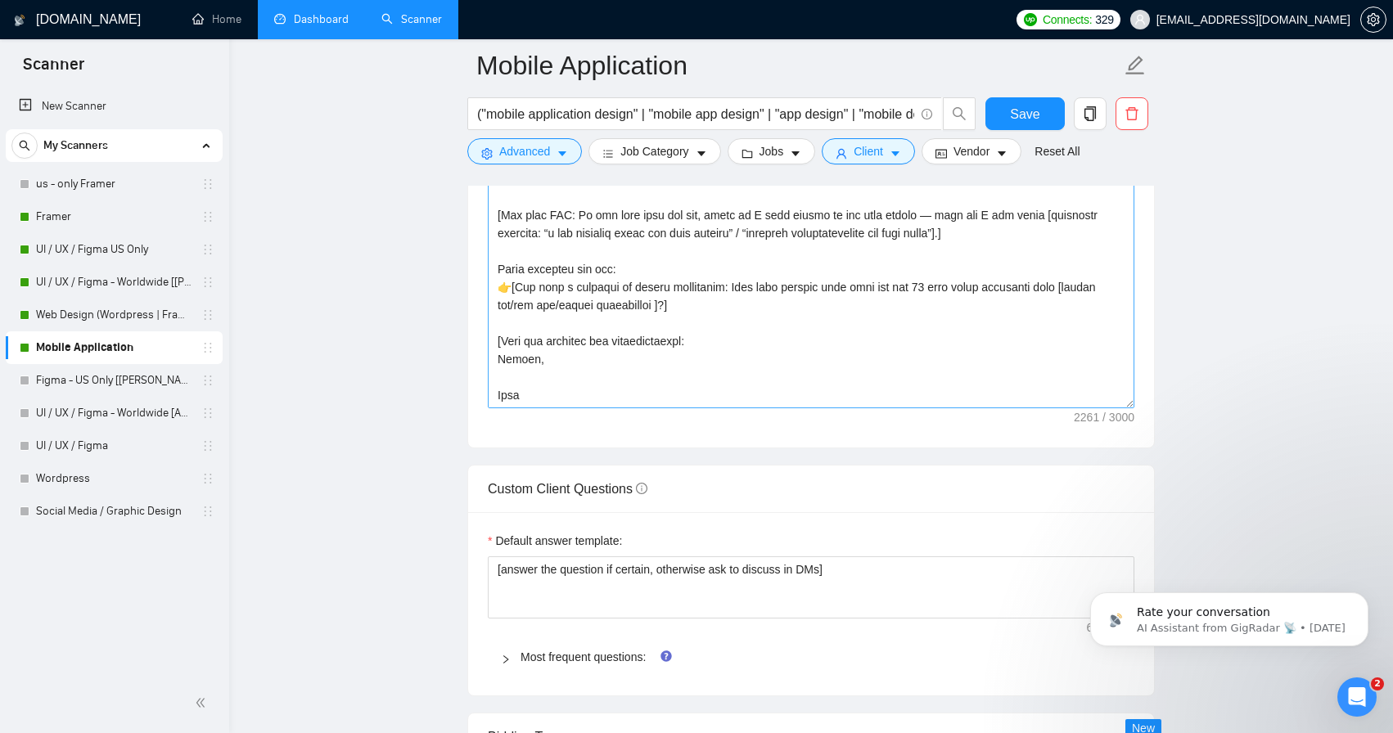
scroll to position [306, 0]
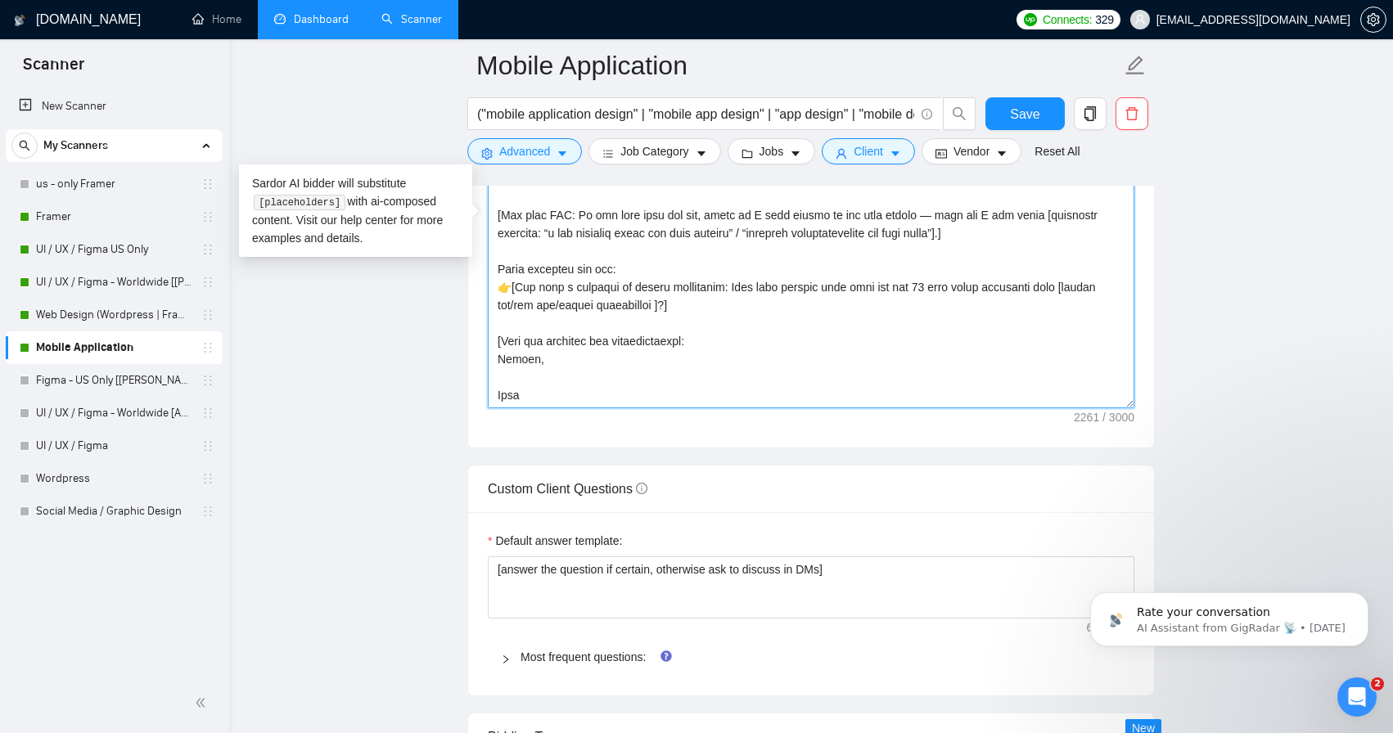
click at [710, 305] on textarea "Cover letter template:" at bounding box center [811, 224] width 647 height 368
click at [715, 307] on textarea "Cover letter template:" at bounding box center [811, 224] width 647 height 368
click at [750, 309] on textarea "Cover letter template:" at bounding box center [811, 224] width 647 height 368
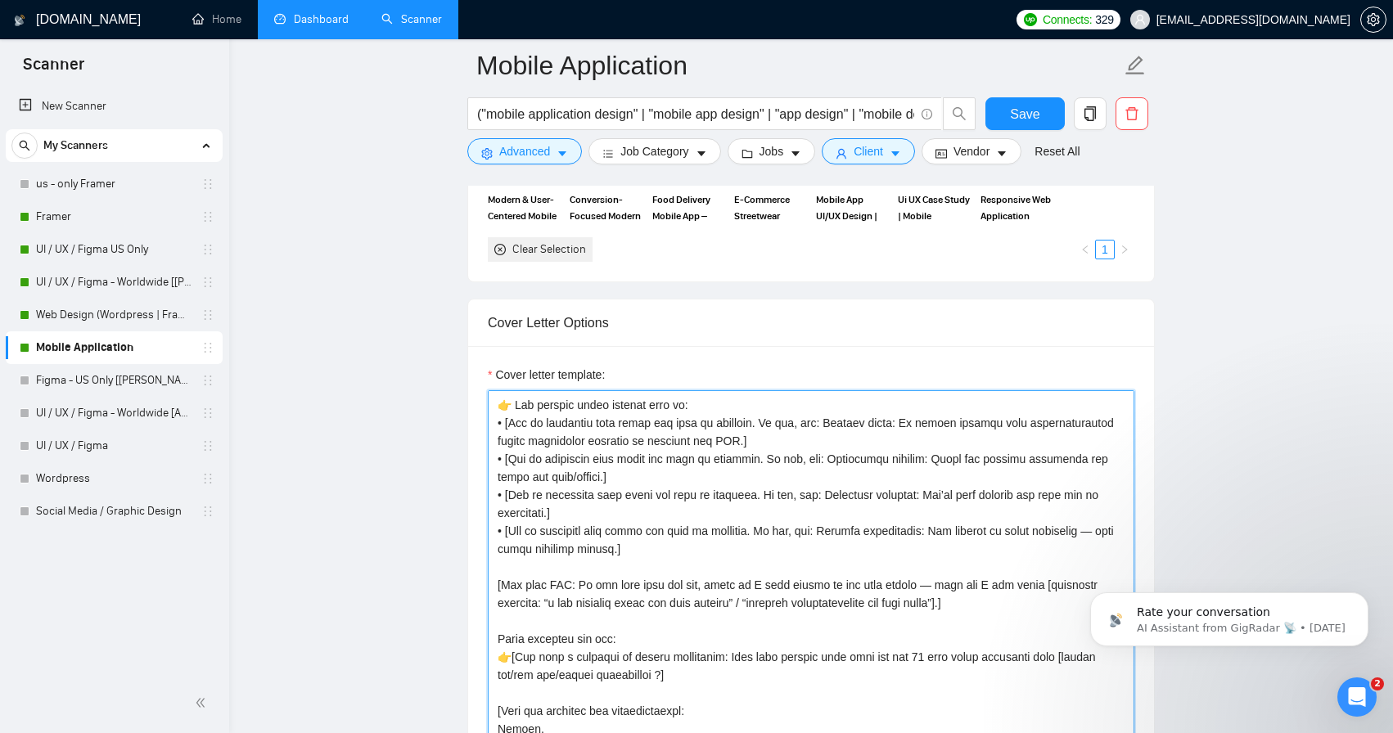
scroll to position [267, 0]
drag, startPoint x: 672, startPoint y: 534, endPoint x: 494, endPoint y: 418, distance: 211.8
click at [494, 418] on textarea "Cover letter template:" at bounding box center [811, 574] width 647 height 368
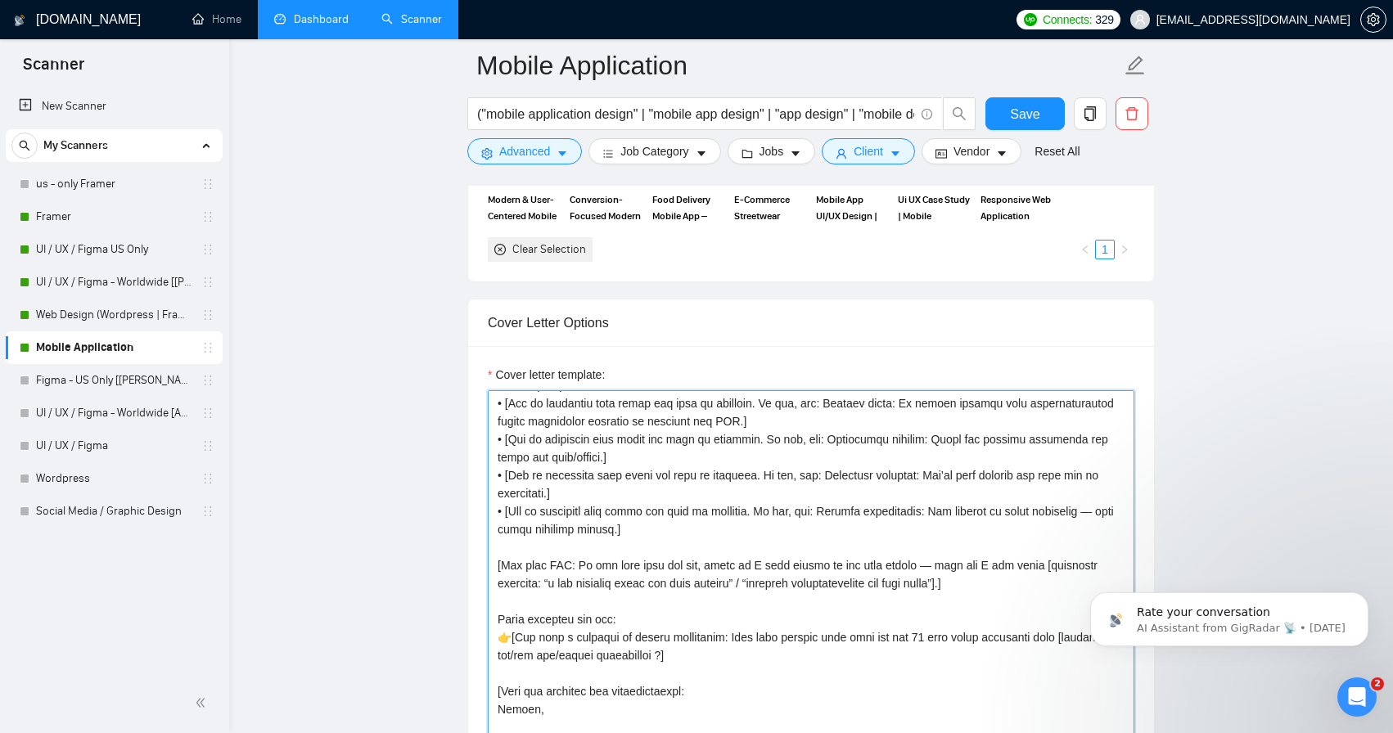
click at [858, 435] on textarea "Cover letter template:" at bounding box center [811, 574] width 647 height 368
drag, startPoint x: 820, startPoint y: 418, endPoint x: 758, endPoint y: 439, distance: 65.5
click at [758, 439] on textarea "Cover letter template:" at bounding box center [811, 574] width 647 height 368
paste textarea "User-first approach: Every screen is crafted with intuitive flows that make you…"
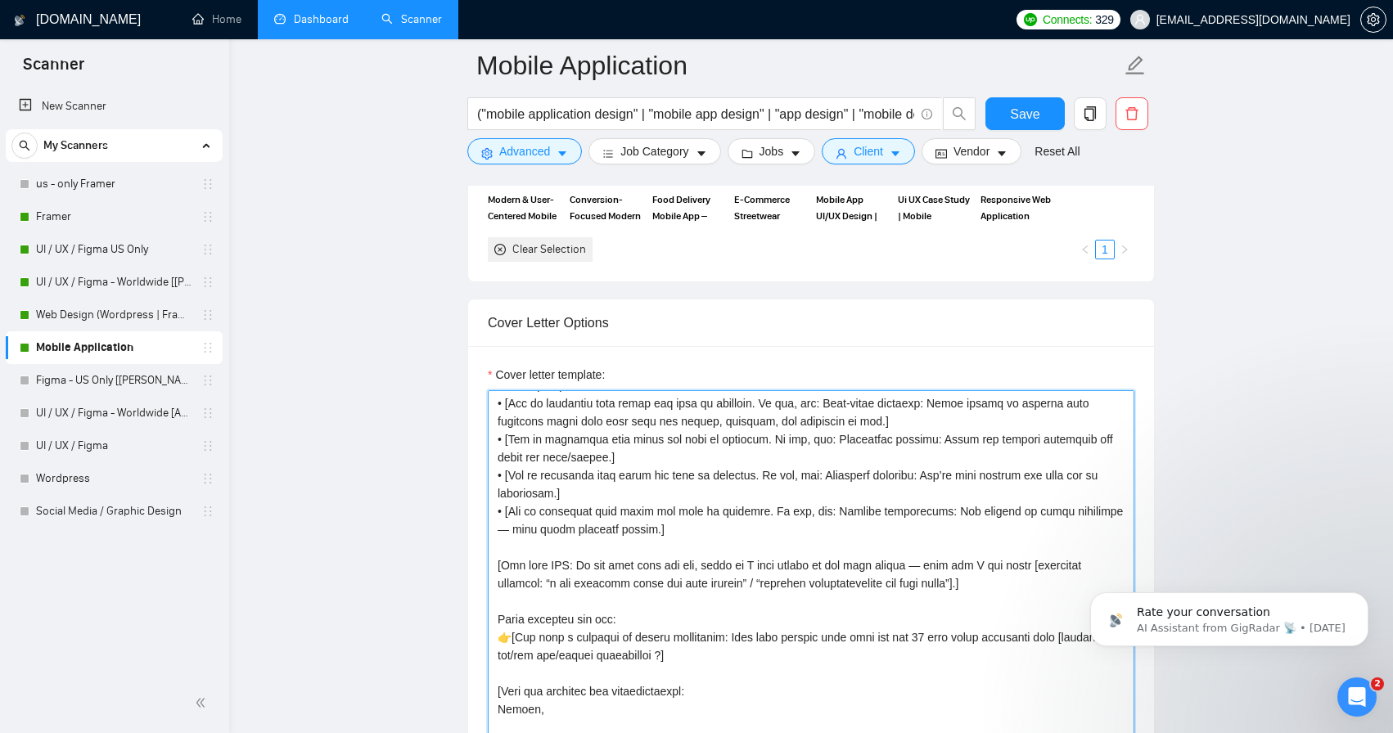
drag, startPoint x: 822, startPoint y: 441, endPoint x: 617, endPoint y: 457, distance: 205.2
click at [617, 457] on textarea "Cover letter template:" at bounding box center [811, 574] width 647 height 368
paste textarea "treamlined process: From wireframes to polished UI, my workflow is systemized t…"
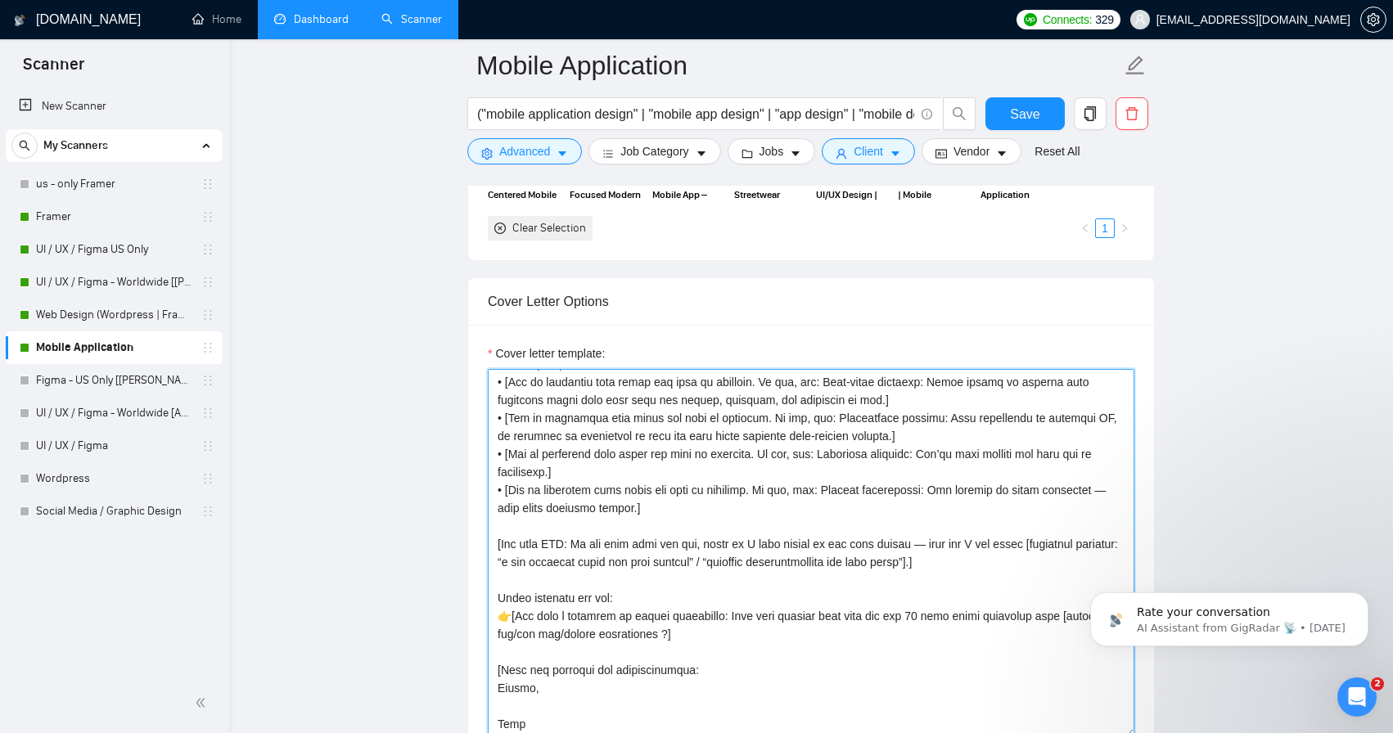
scroll to position [1742, 0]
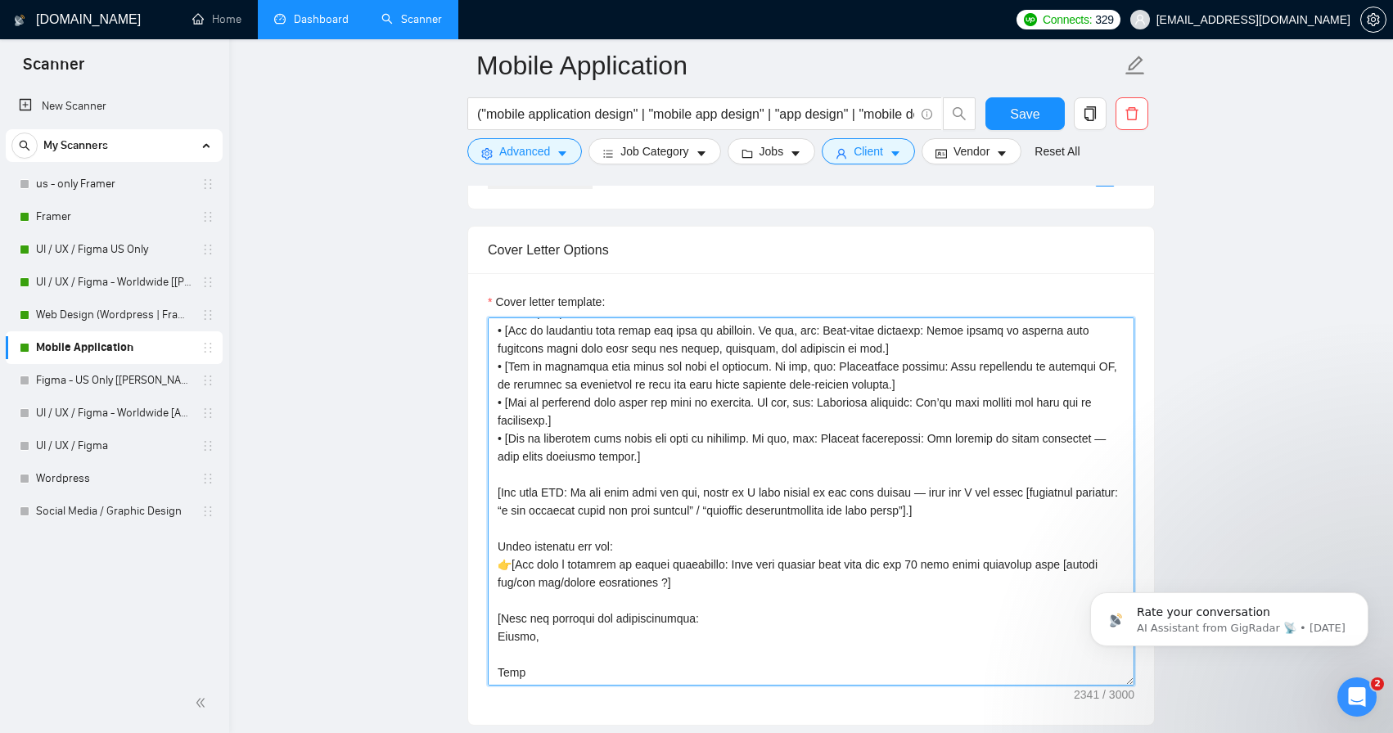
drag, startPoint x: 821, startPoint y: 402, endPoint x: 560, endPoint y: 417, distance: 261.5
click at [560, 417] on textarea "Cover letter template:" at bounding box center [811, 502] width 647 height 368
paste textarea "Data-driven UX: I design with analytics in mind, so you can measure user behavi…"
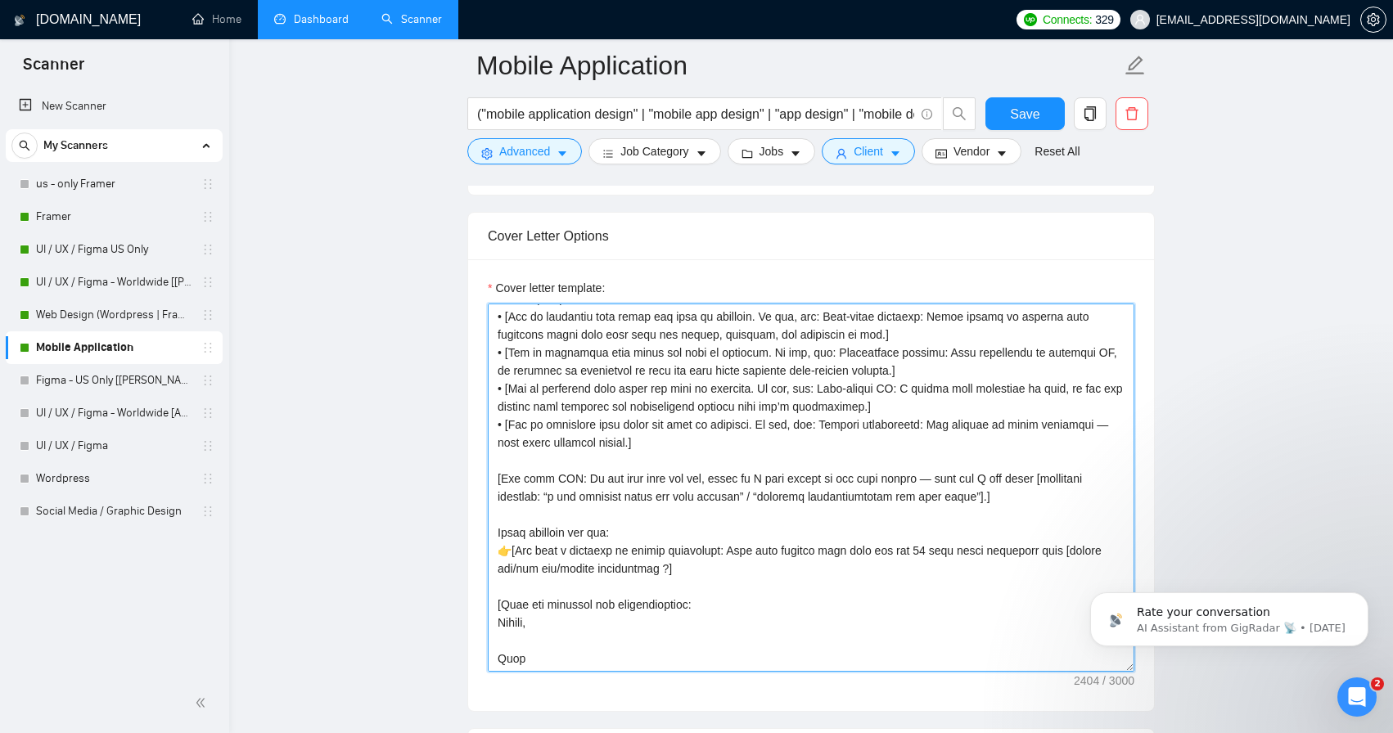
scroll to position [1757, 0]
click at [777, 428] on textarea "Cover letter template:" at bounding box center [811, 487] width 647 height 368
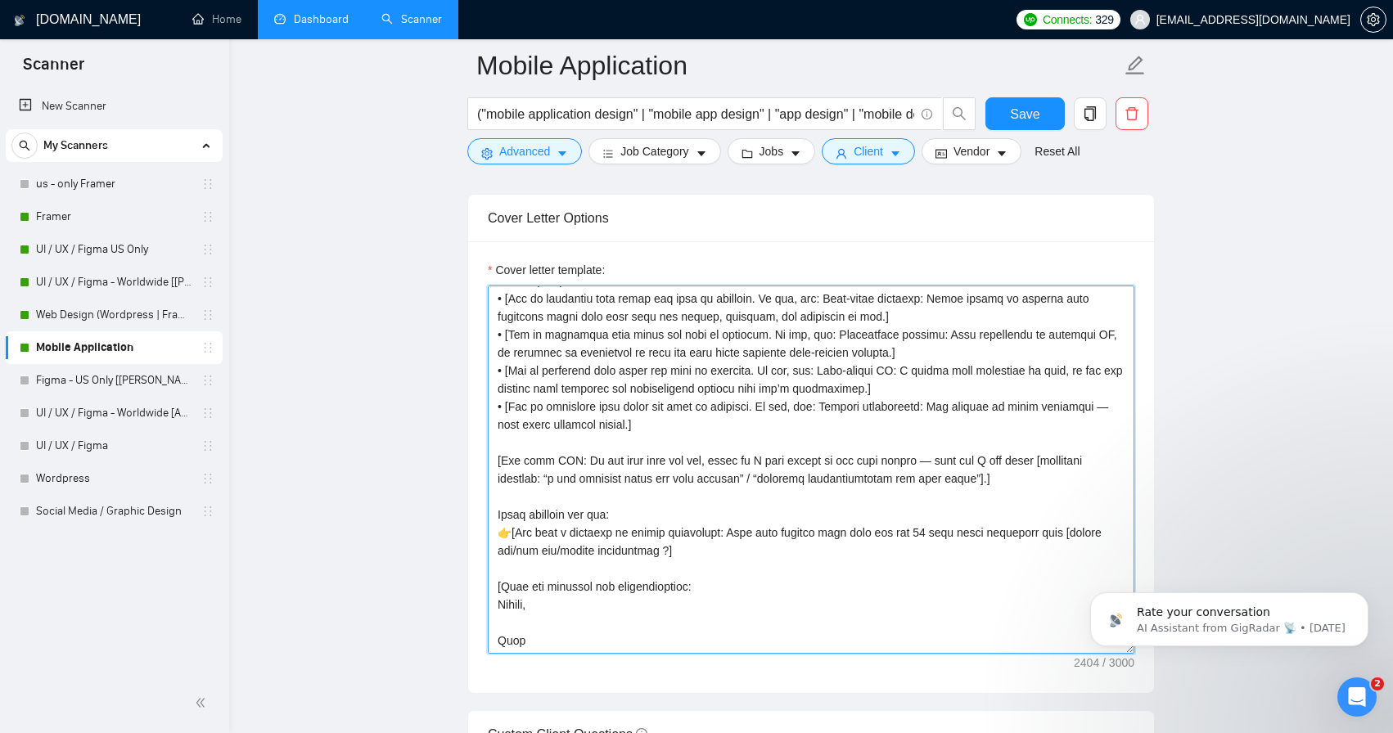
scroll to position [1774, 0]
drag, startPoint x: 822, startPoint y: 405, endPoint x: 822, endPoint y: 417, distance: 11.5
click at [822, 417] on textarea "Cover letter template:" at bounding box center [811, 470] width 647 height 368
paste textarea "Distinctive design: No cookie-cutter layouts — I create custom, modern interfac…"
click at [962, 415] on textarea "Cover letter template:" at bounding box center [811, 470] width 647 height 368
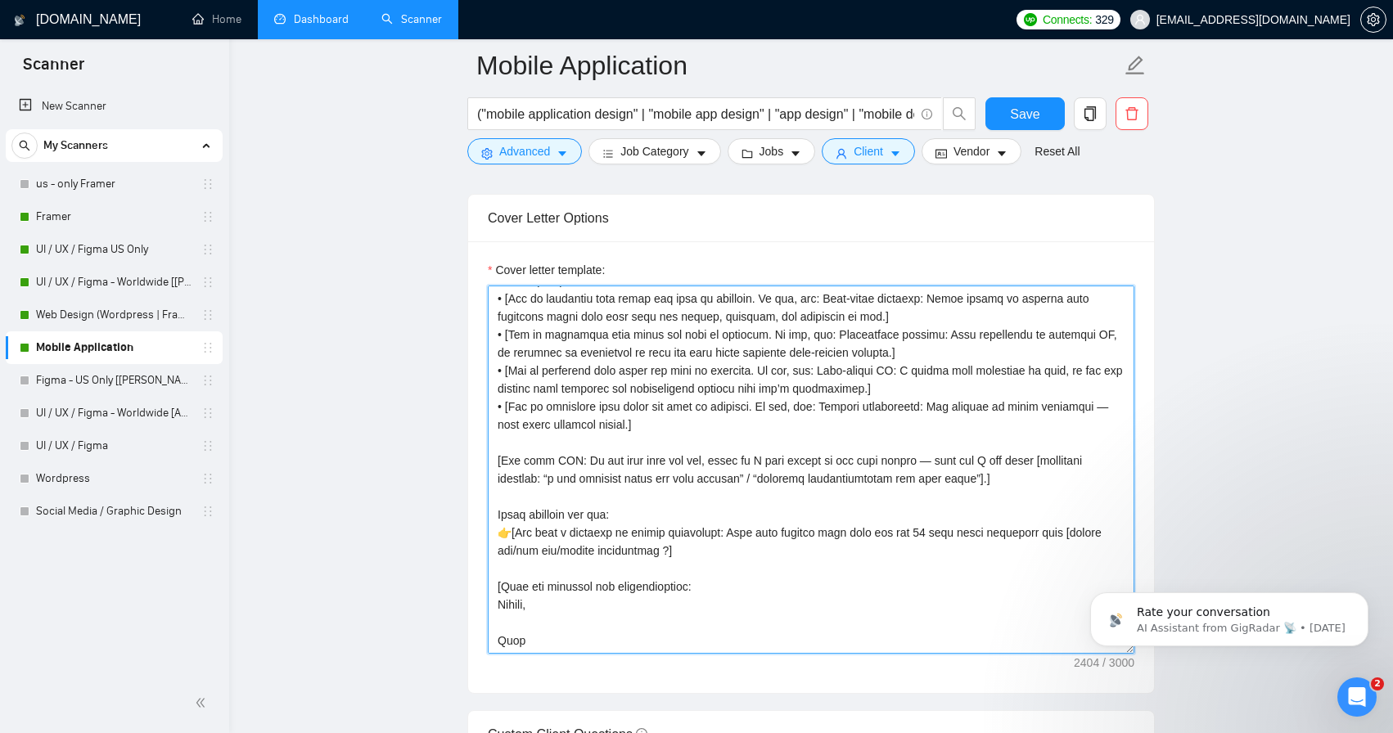
click at [1030, 408] on textarea "Cover letter template:" at bounding box center [811, 470] width 647 height 368
click at [672, 422] on textarea "Cover letter template:" at bounding box center [811, 470] width 647 height 368
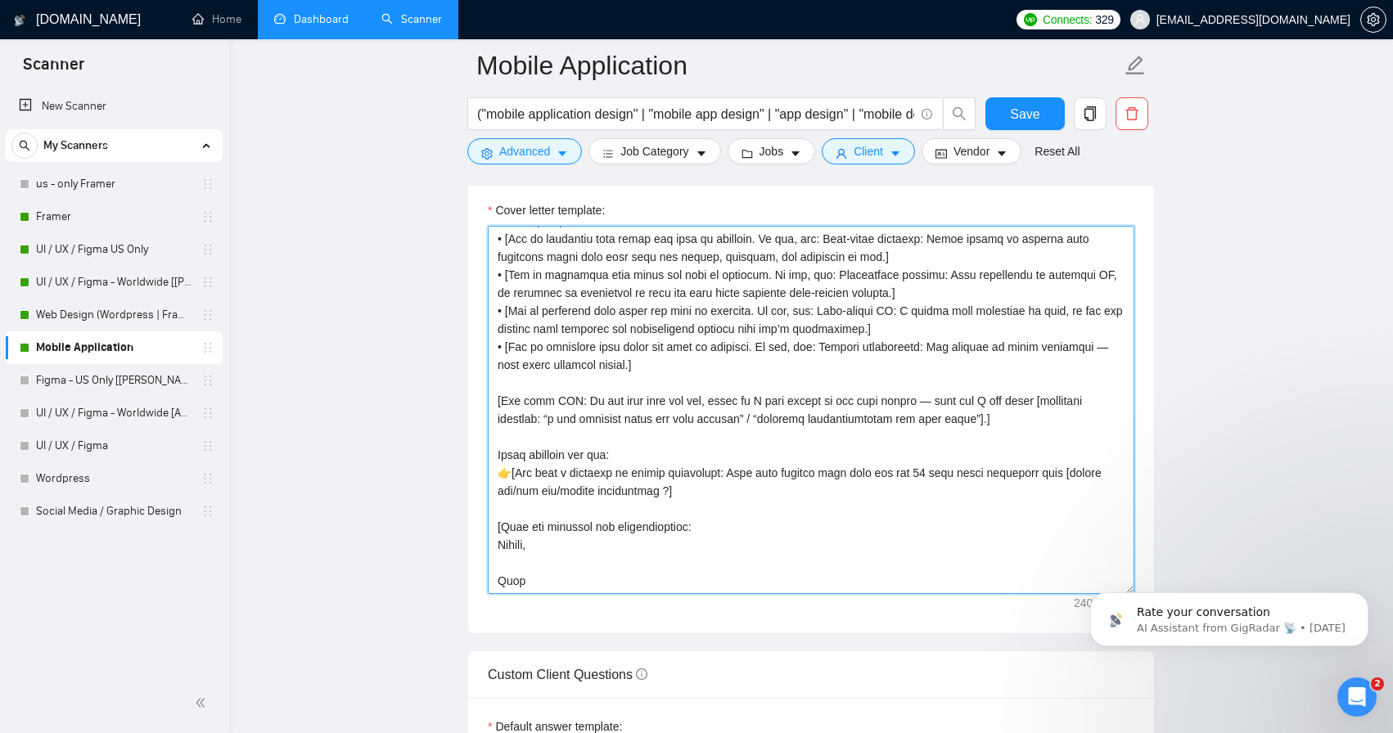
scroll to position [1834, 0]
click at [611, 491] on textarea "Cover letter template:" at bounding box center [811, 410] width 647 height 368
click at [560, 490] on textarea "Cover letter template:" at bounding box center [811, 410] width 647 height 368
click at [715, 541] on textarea "Cover letter template:" at bounding box center [811, 410] width 647 height 368
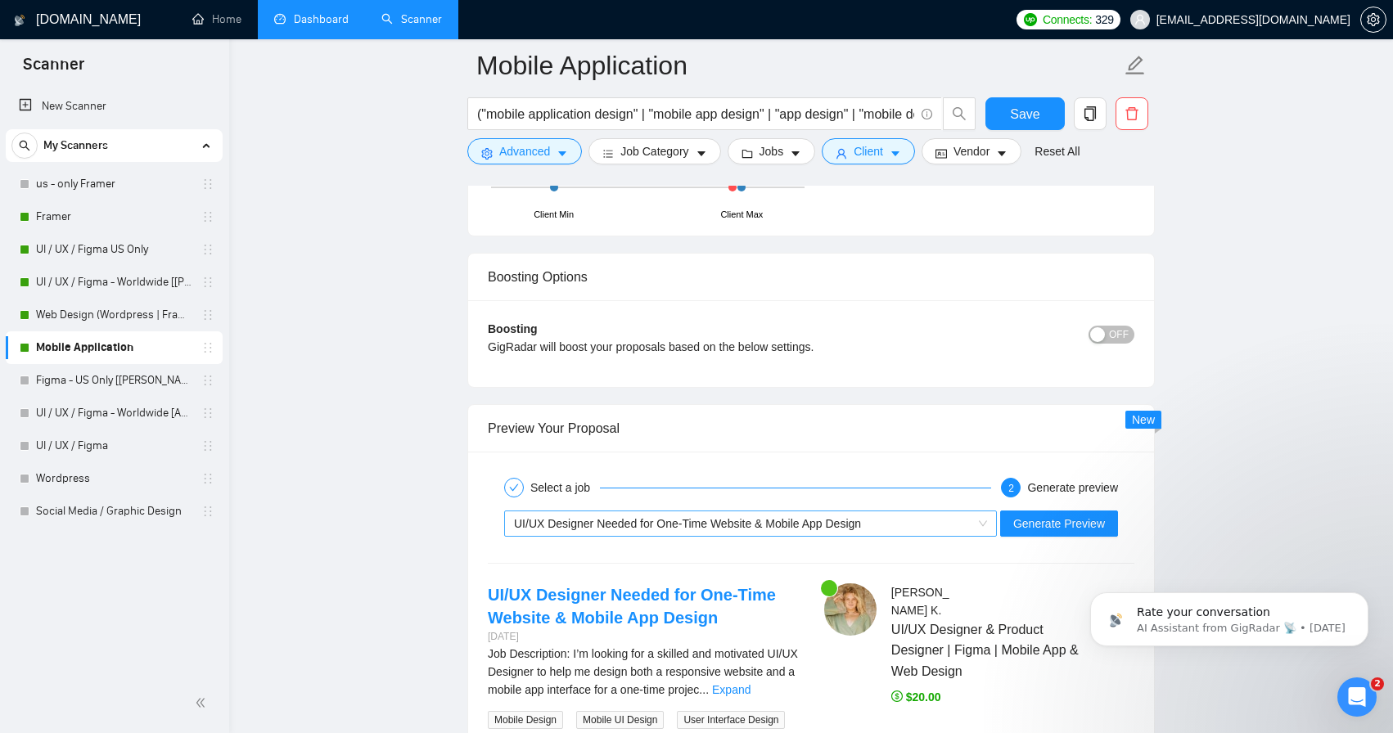
scroll to position [3098, 0]
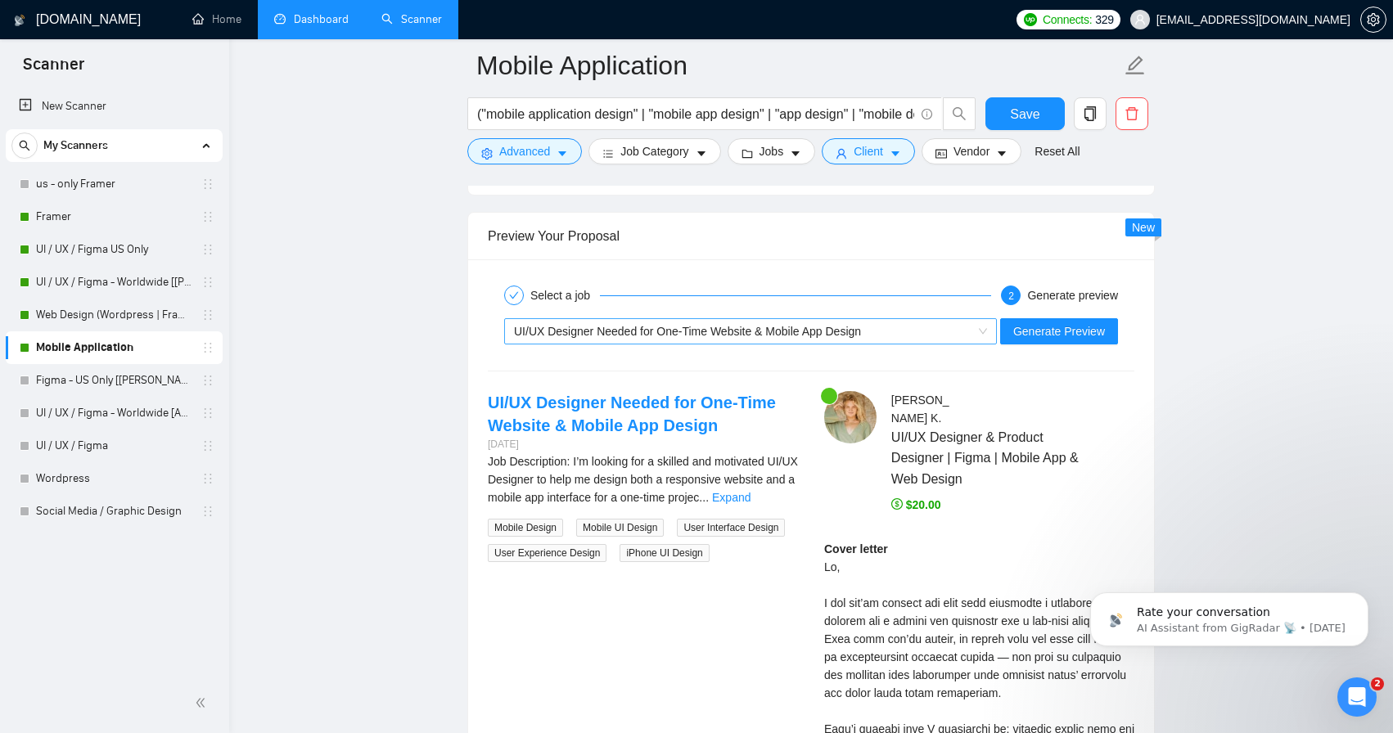
click at [810, 337] on div "UI/UX Designer Needed for One-Time Website & Mobile App Design" at bounding box center [743, 331] width 458 height 25
type textarea "[Lorem ips dolorsit am c adip, elitseddo, eiu temporincidi utla. Etdo ma aliqua…"
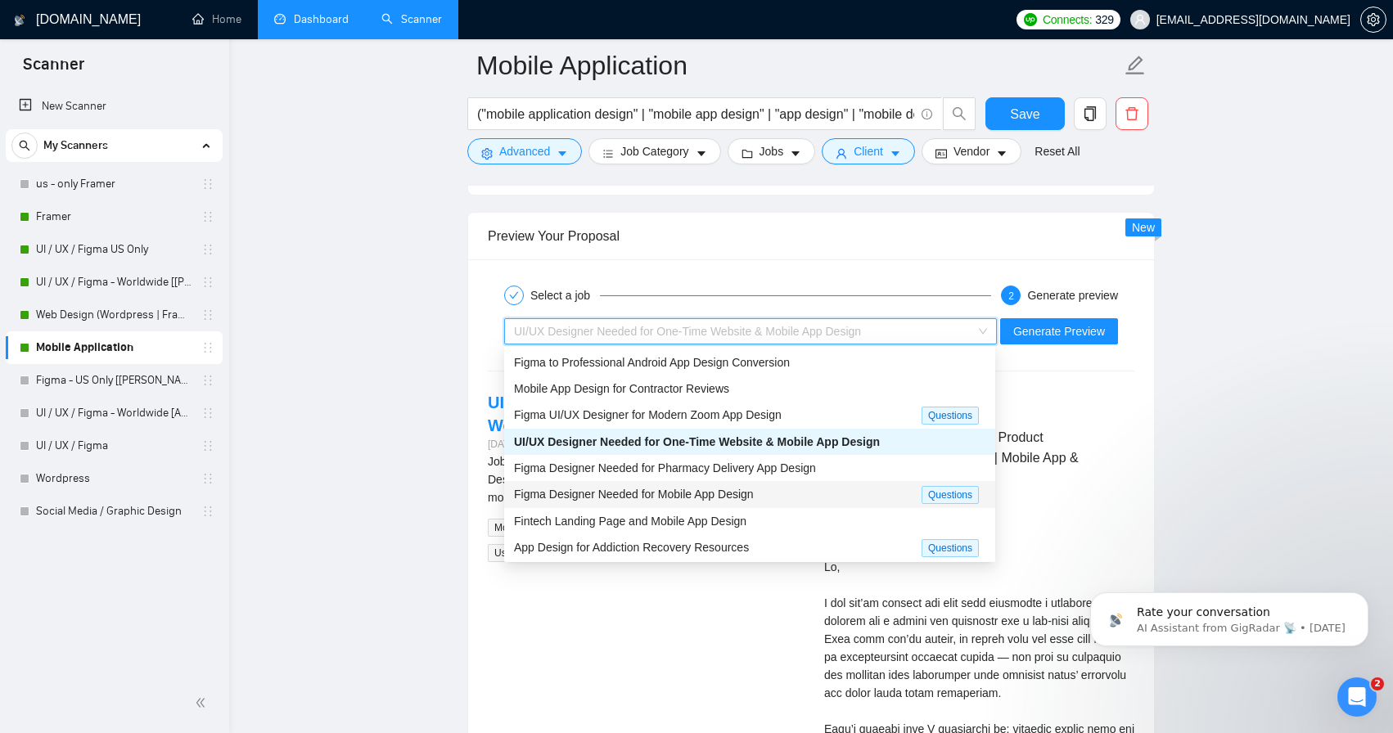
click at [734, 494] on span "Figma Designer Needed for Mobile App Design" at bounding box center [634, 494] width 240 height 13
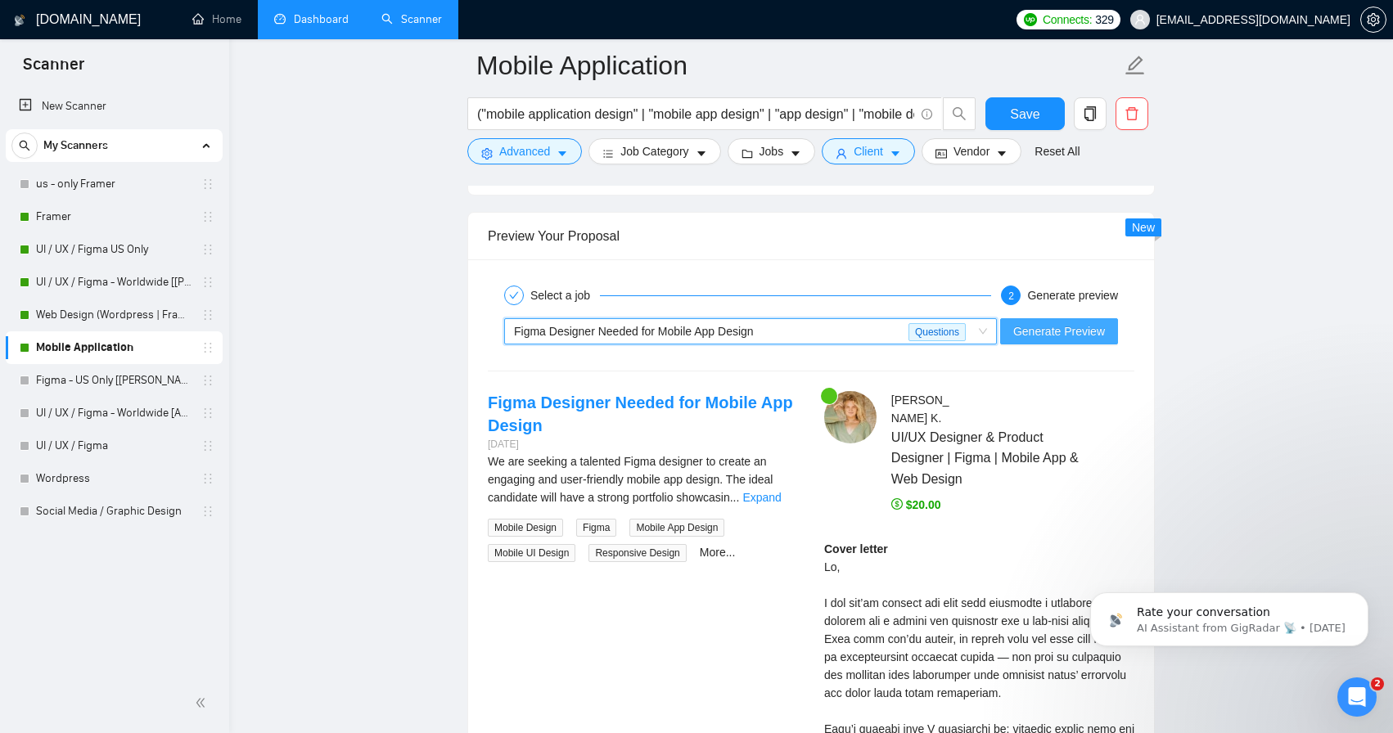
click at [1050, 330] on span "Generate Preview" at bounding box center [1059, 331] width 92 height 18
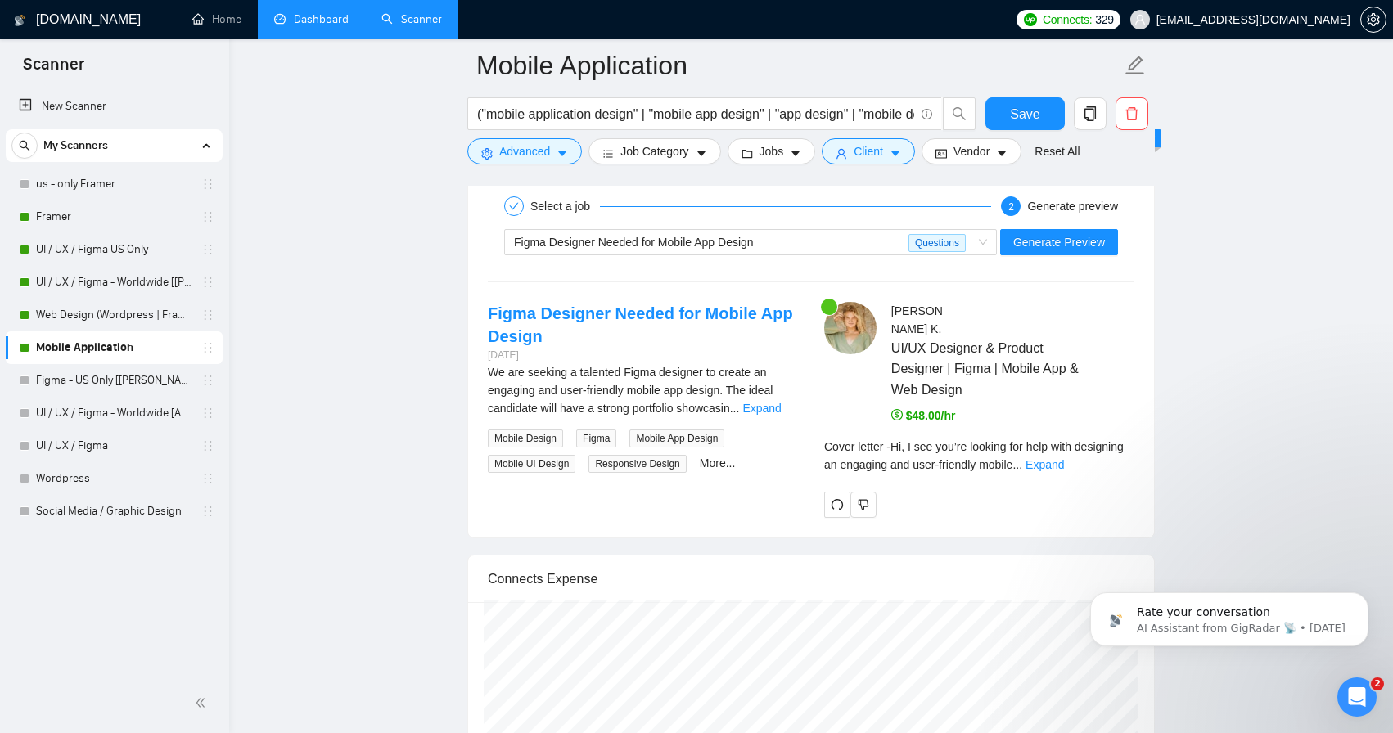
scroll to position [3217, 0]
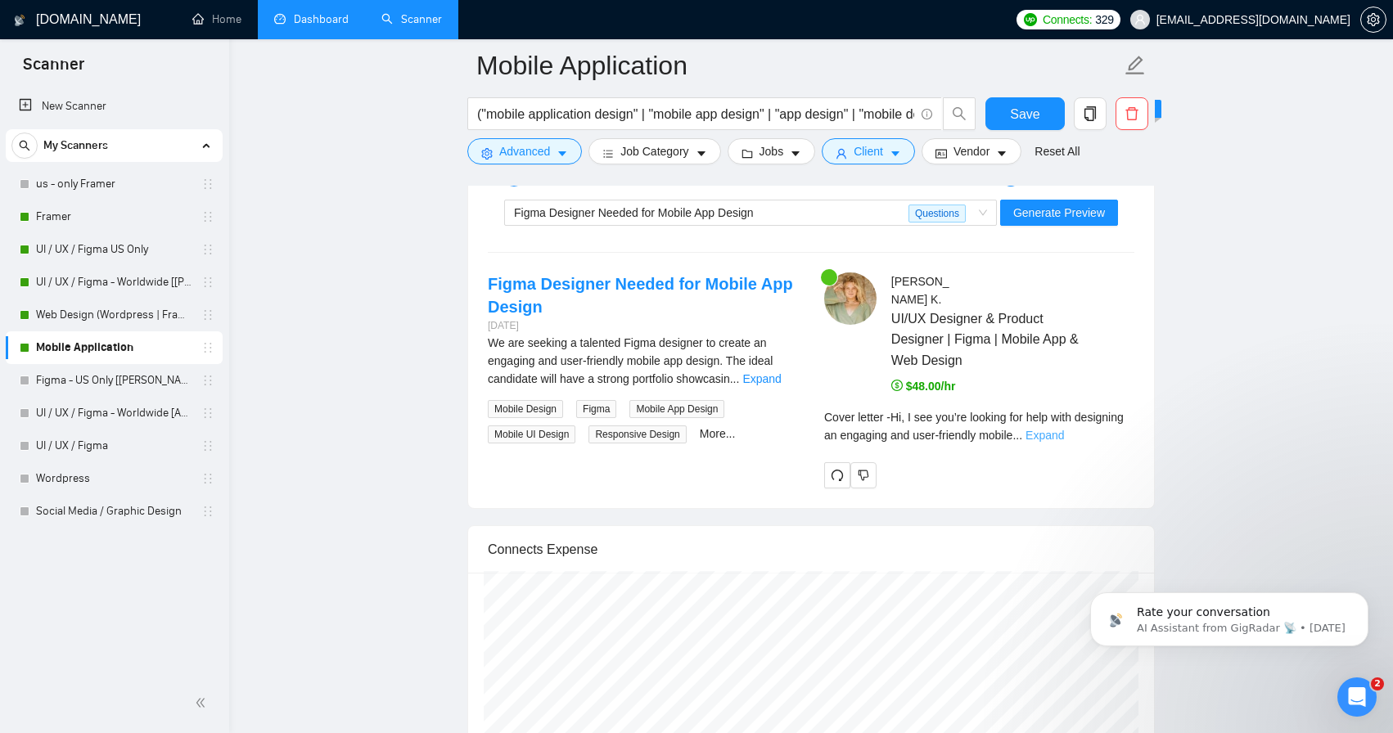
click at [1064, 429] on link "Expand" at bounding box center [1044, 435] width 38 height 13
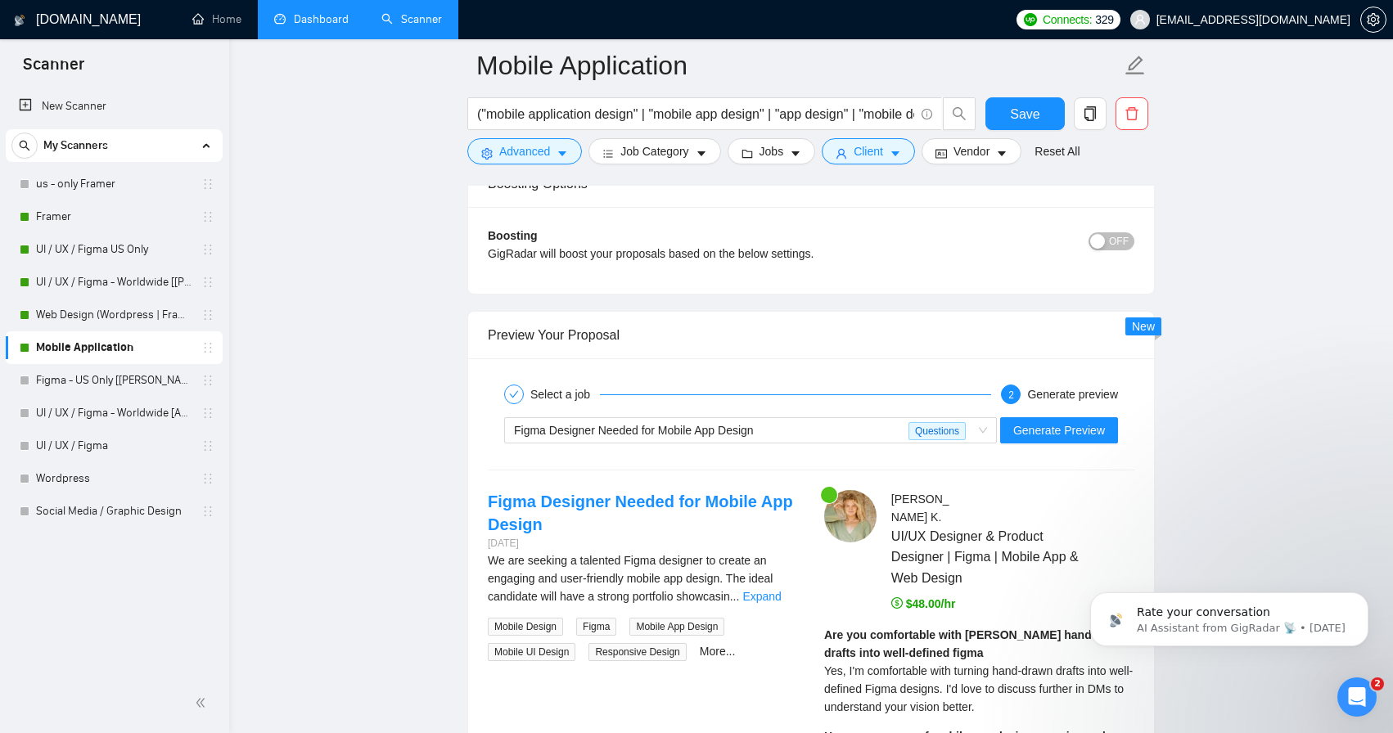
scroll to position [2967, 0]
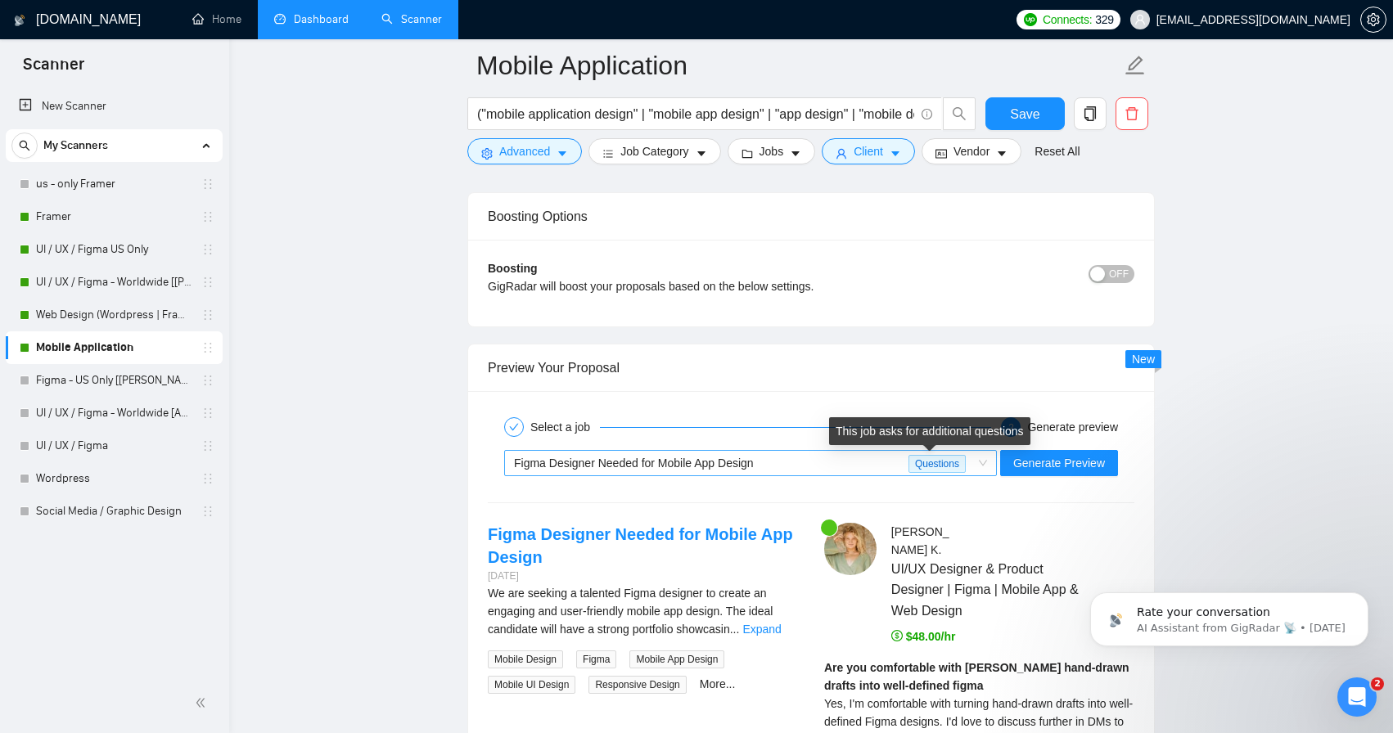
click at [968, 464] on div "Questions" at bounding box center [940, 463] width 64 height 25
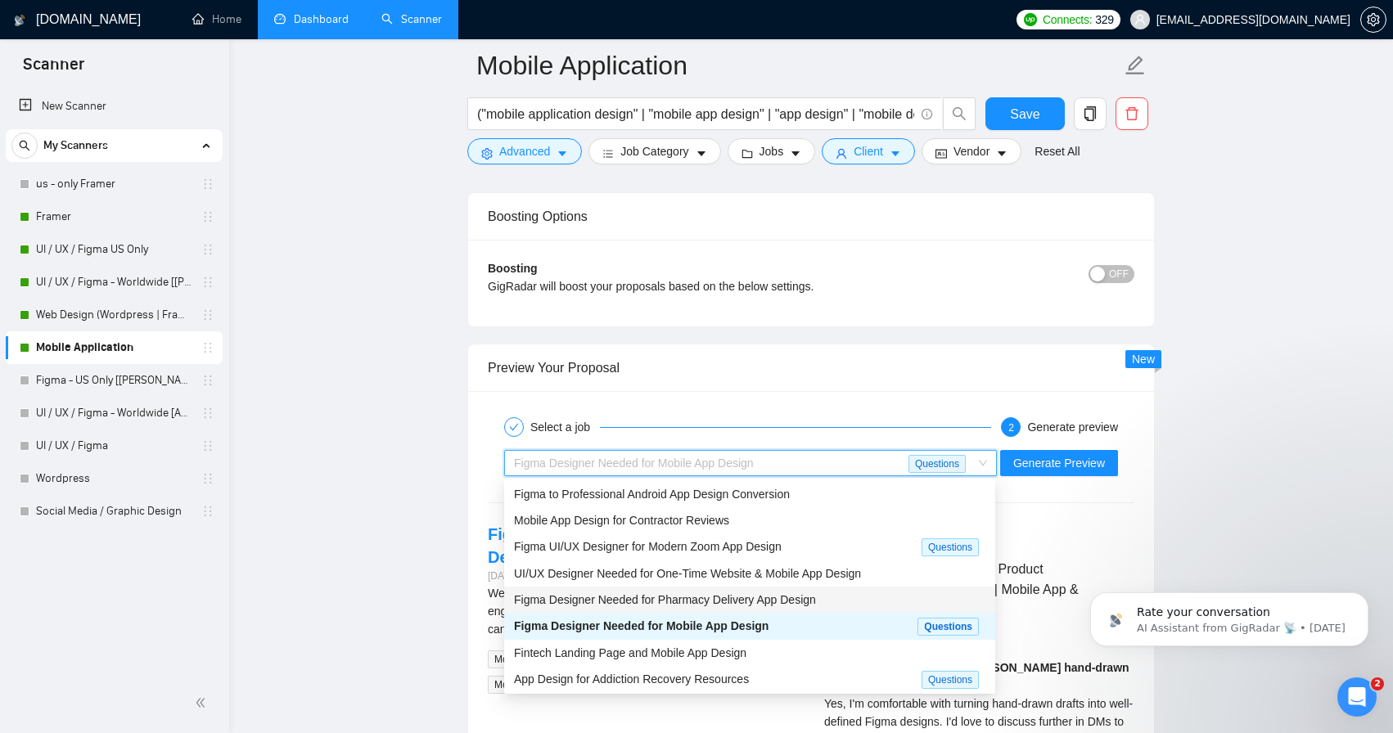
click at [825, 596] on div "Figma Designer Needed for Pharmacy Delivery App Design" at bounding box center [749, 600] width 471 height 18
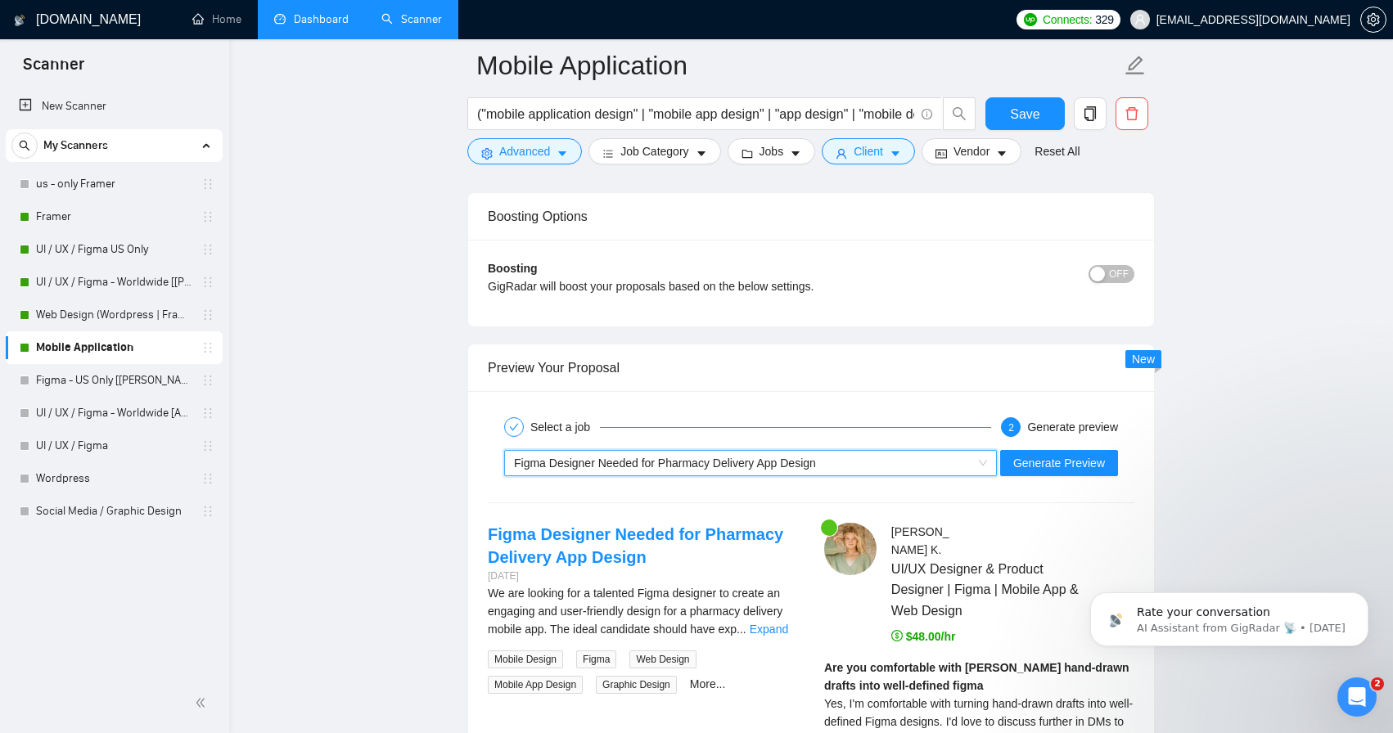
scroll to position [3010, 0]
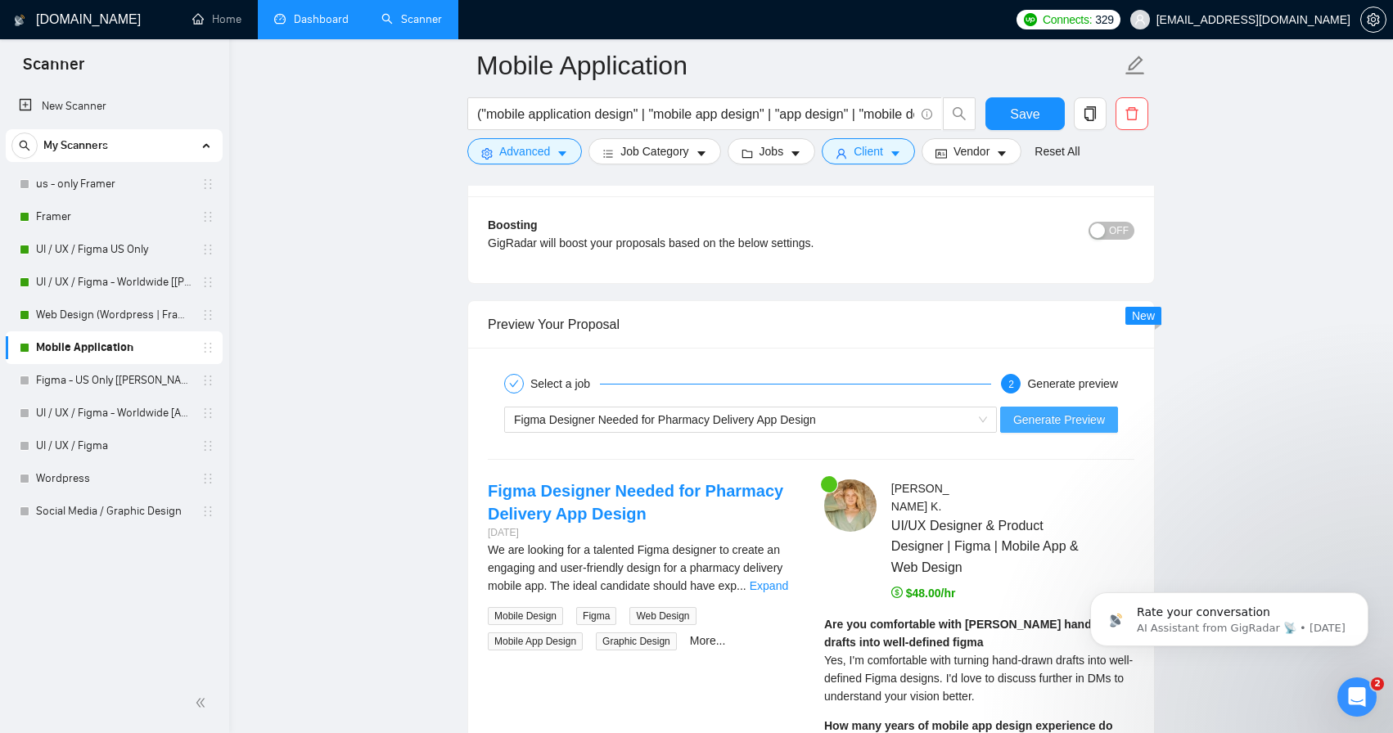
click at [1052, 426] on span "Generate Preview" at bounding box center [1059, 420] width 92 height 18
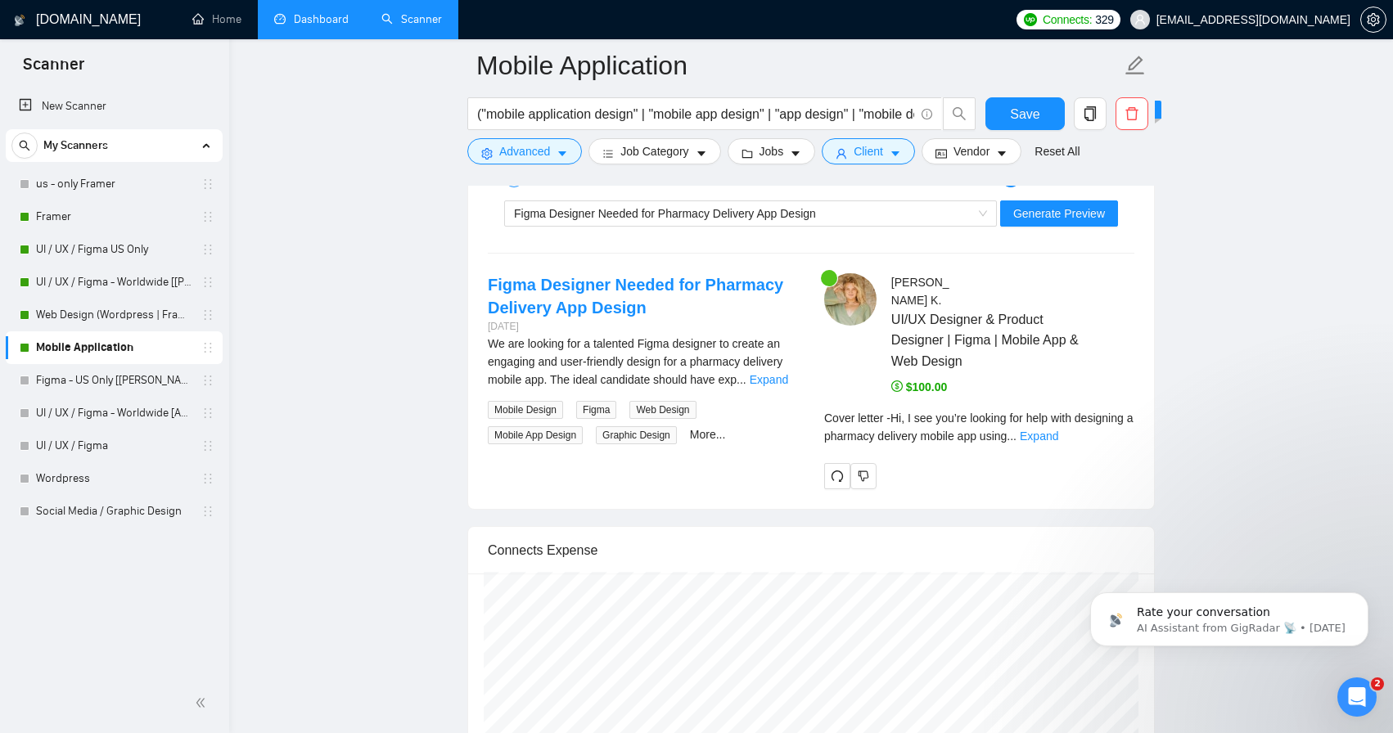
scroll to position [3214, 0]
click at [1058, 432] on link "Expand" at bounding box center [1039, 438] width 38 height 13
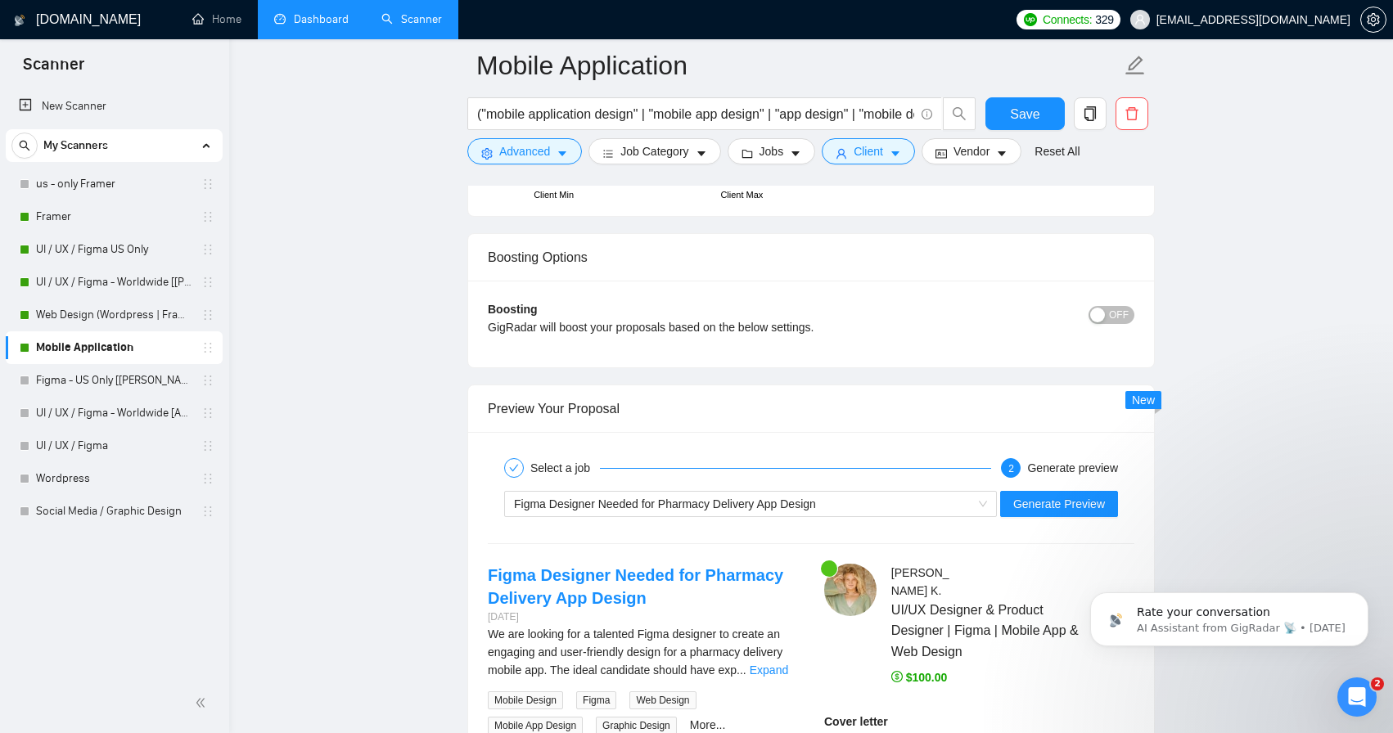
scroll to position [2629, 0]
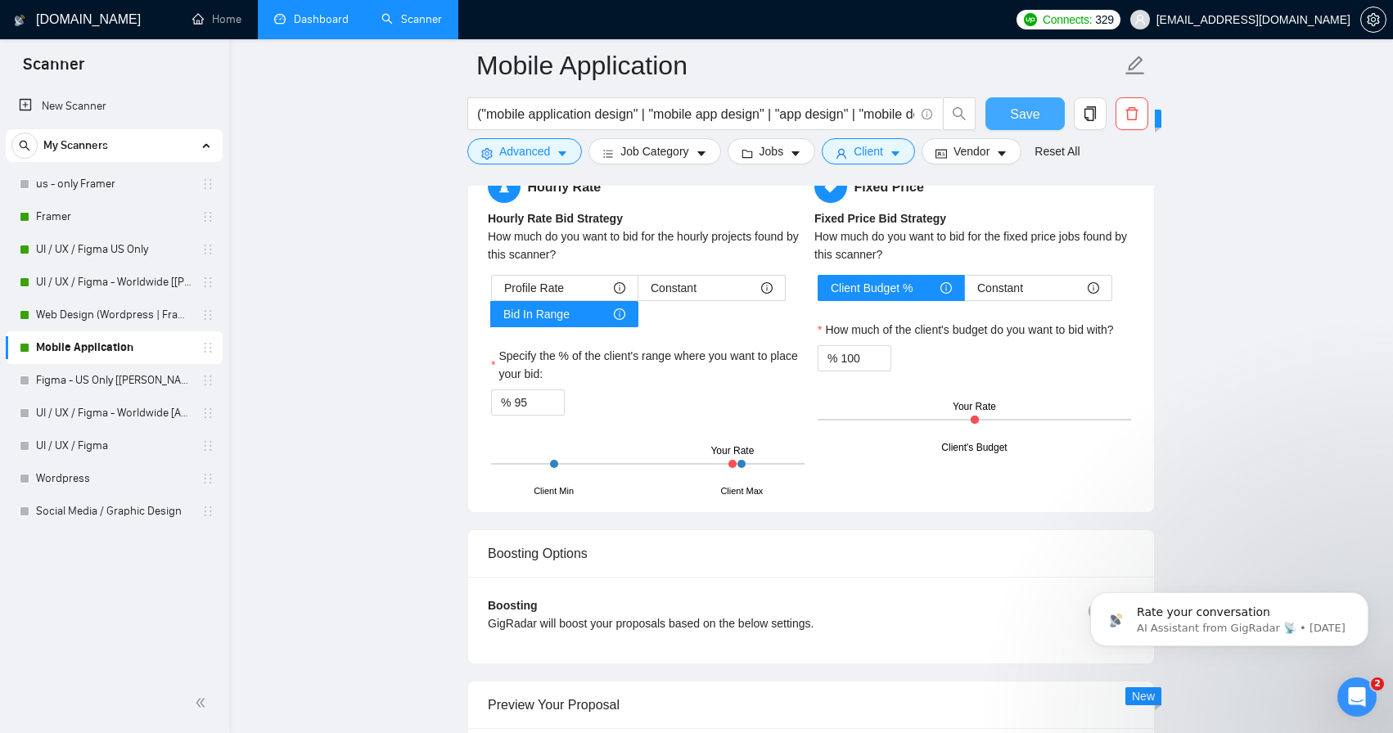
click at [1023, 118] on span "Save" at bounding box center [1024, 114] width 29 height 20
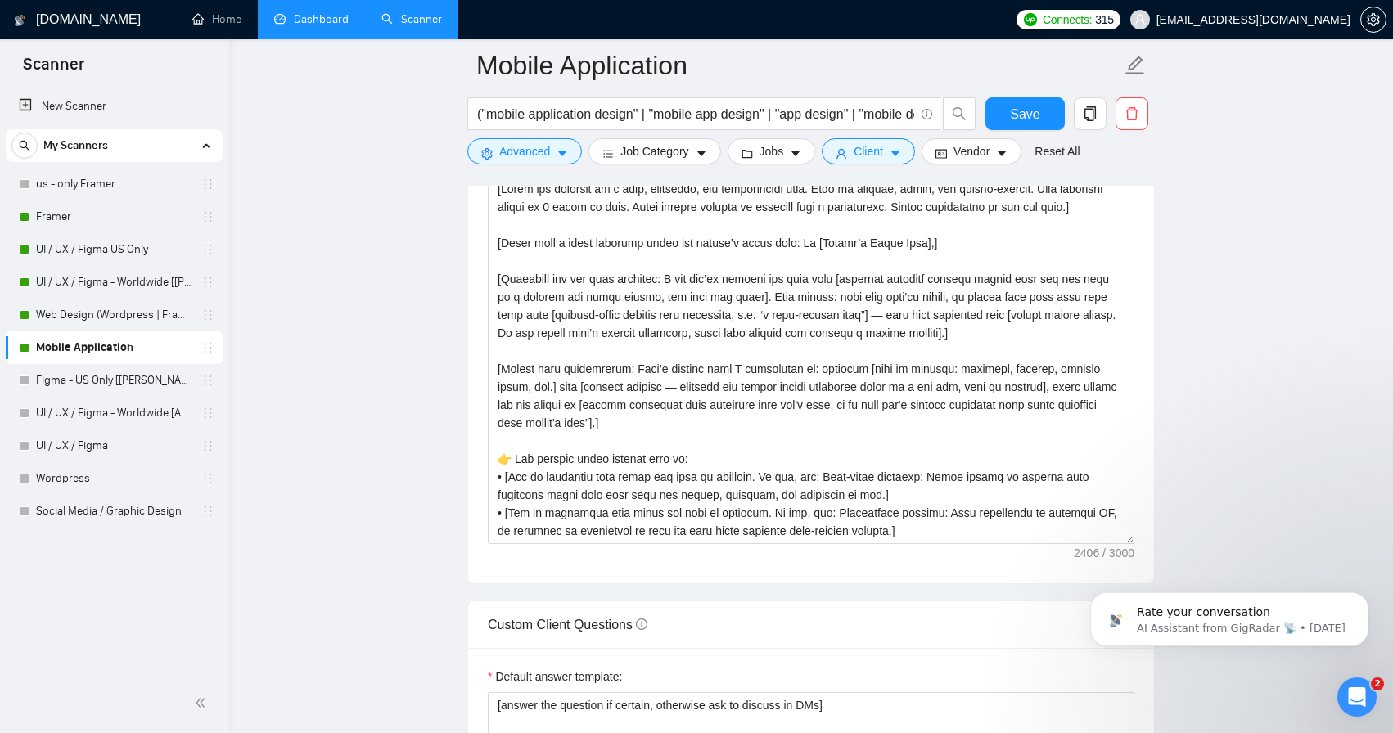
scroll to position [1657, 0]
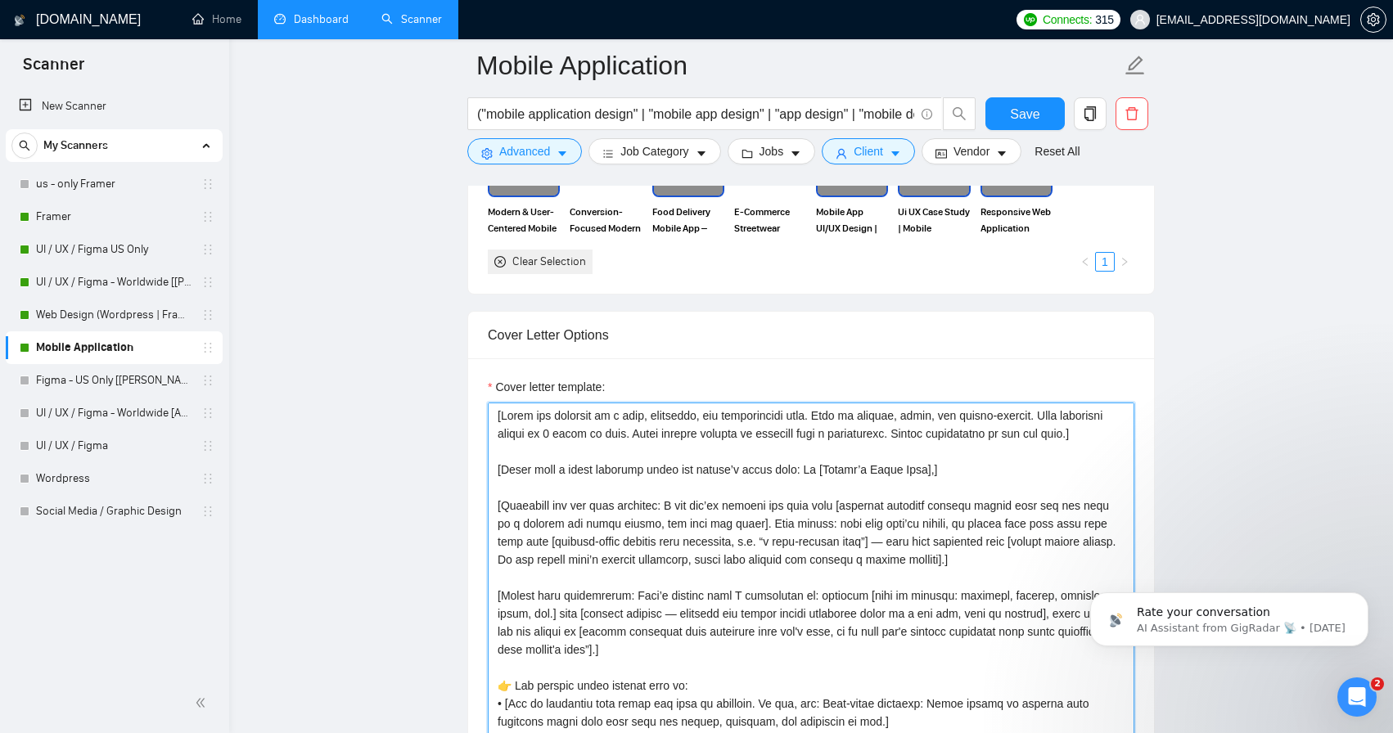
click at [770, 573] on textarea "Cover letter template:" at bounding box center [811, 587] width 647 height 368
